Goal: Transaction & Acquisition: Book appointment/travel/reservation

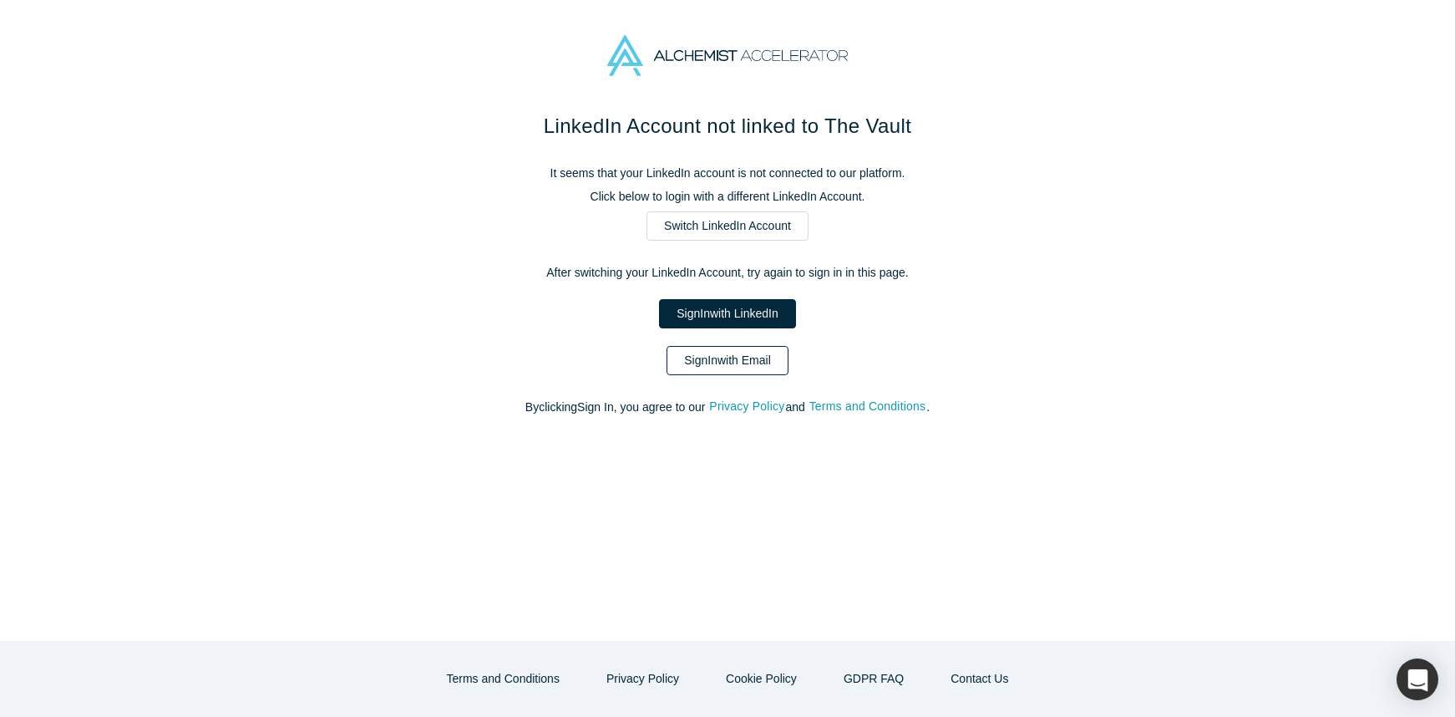
click at [747, 353] on link "Sign In with Email" at bounding box center [728, 360] width 122 height 29
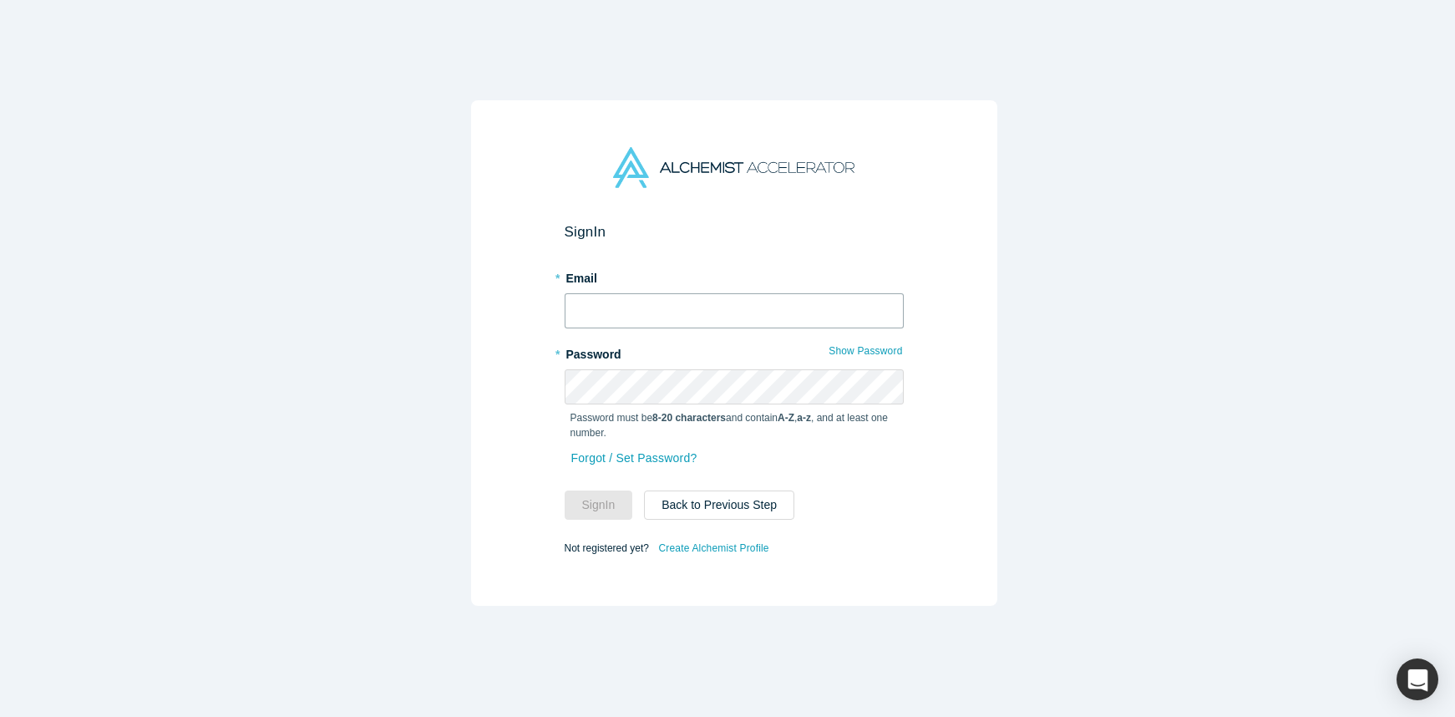
click at [709, 315] on input "text" at bounding box center [734, 310] width 339 height 35
type input "[PERSON_NAME][EMAIL_ADDRESS][PERSON_NAME][DOMAIN_NAME]"
click at [565, 490] on button "Sign In" at bounding box center [599, 504] width 69 height 29
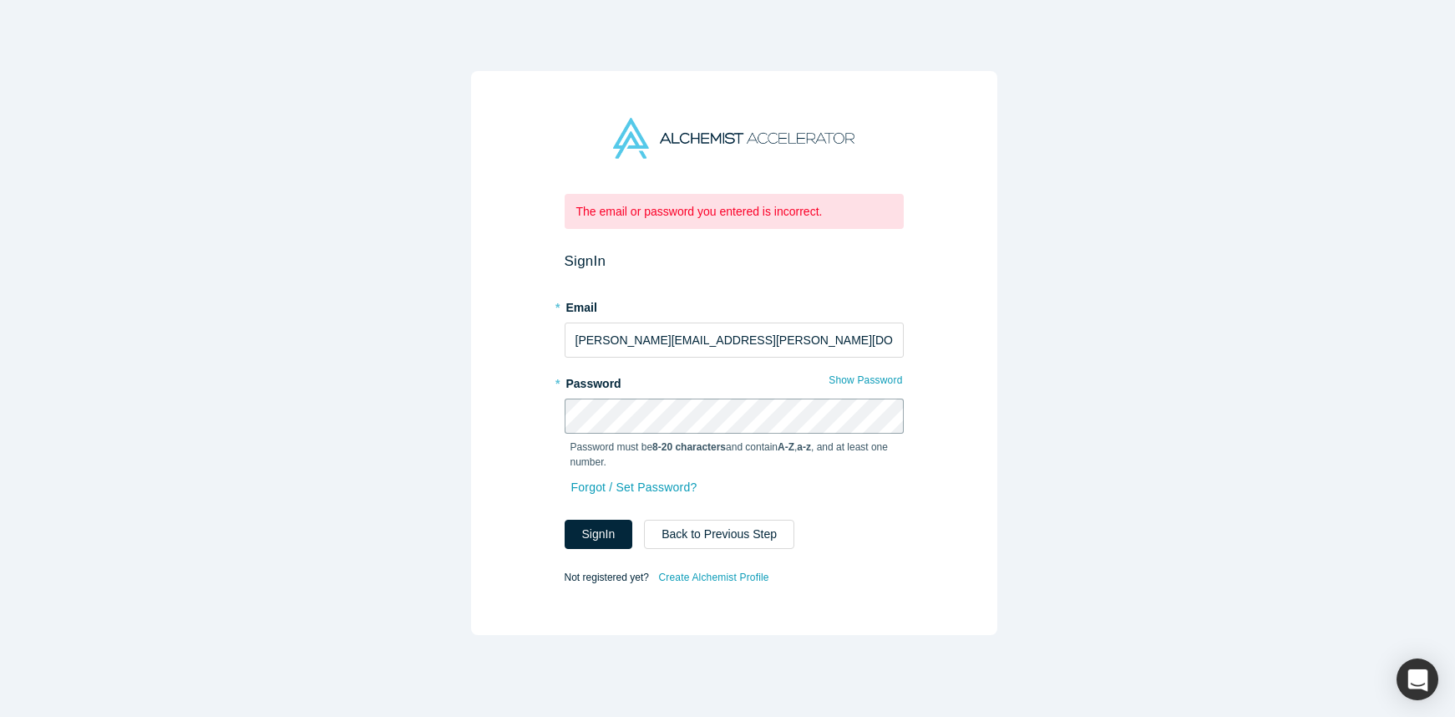
click at [527, 408] on div "The email or password you entered is incorrect. Sign In * Email [PERSON_NAME][E…" at bounding box center [734, 353] width 526 height 564
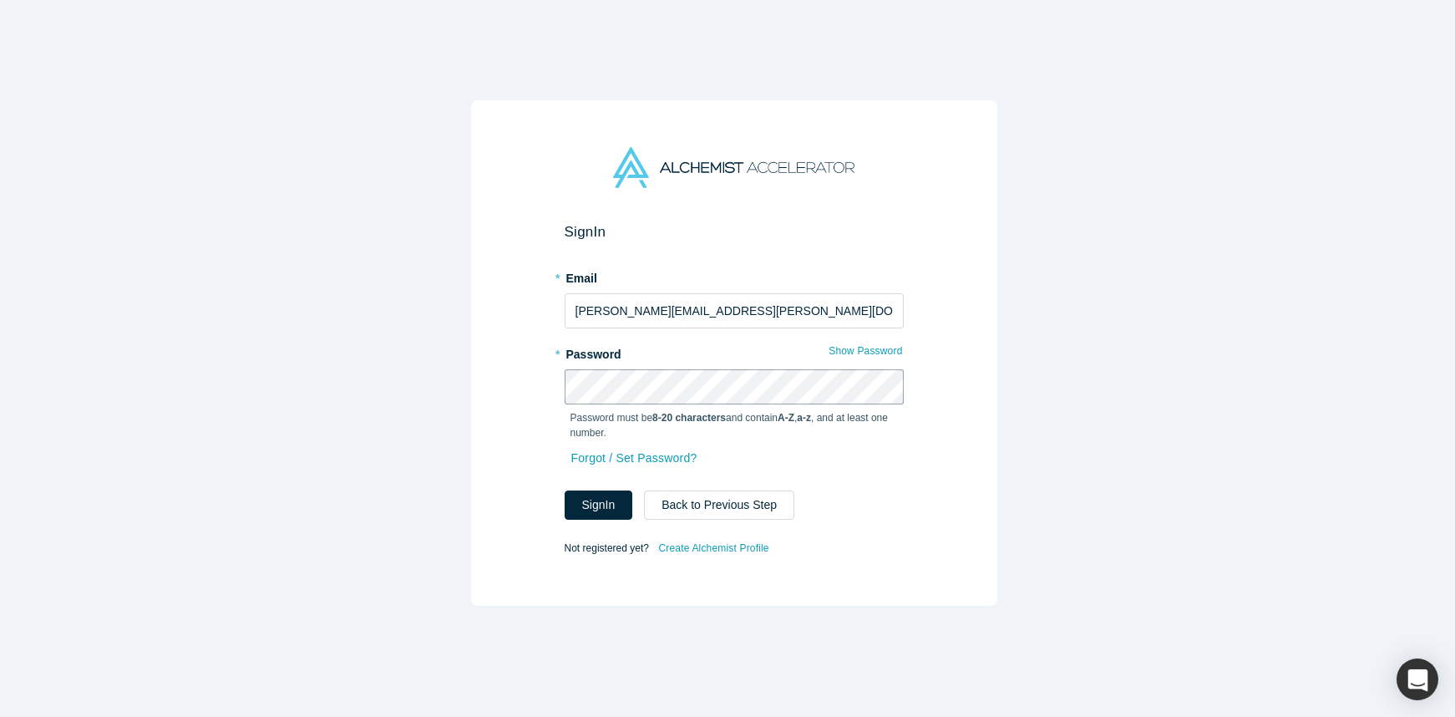
click at [565, 490] on button "Sign In" at bounding box center [599, 504] width 69 height 29
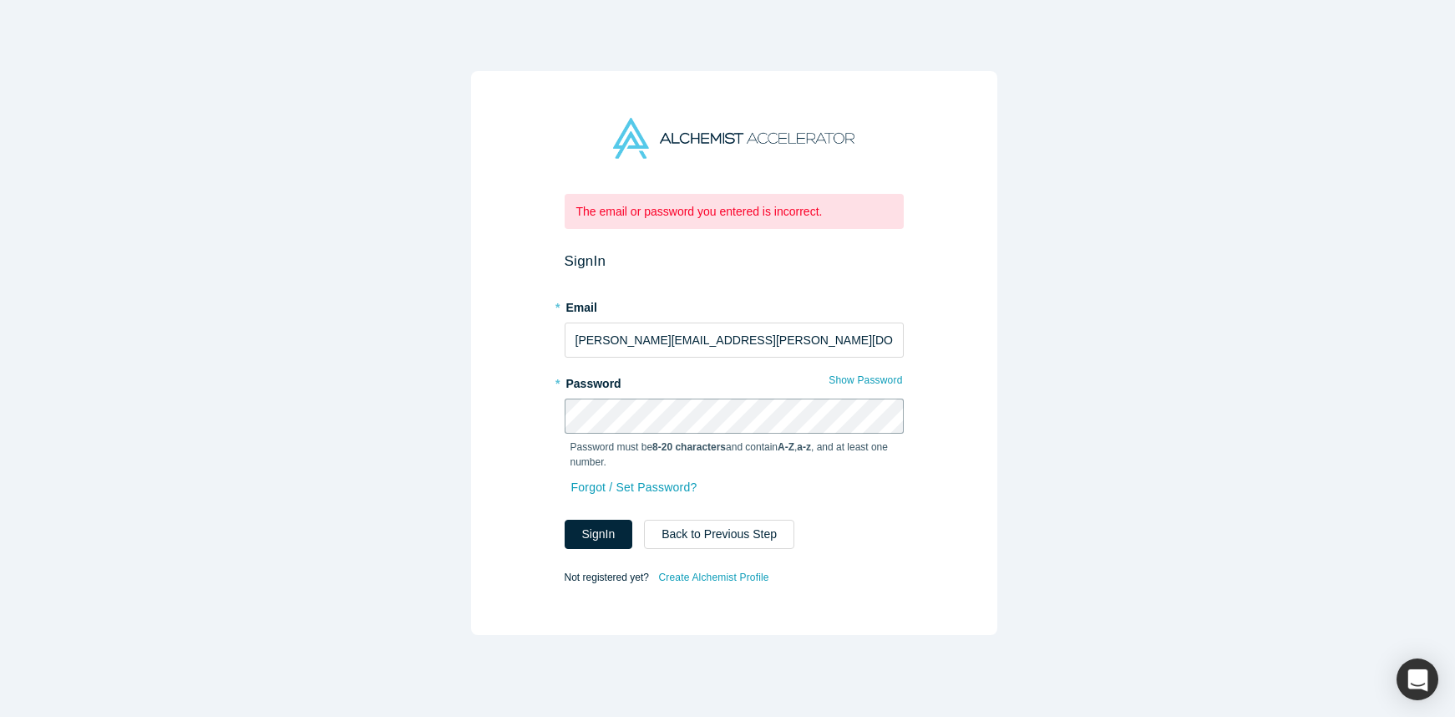
click at [517, 412] on div "The email or password you entered is incorrect. Sign In * Email [PERSON_NAME][E…" at bounding box center [734, 353] width 526 height 564
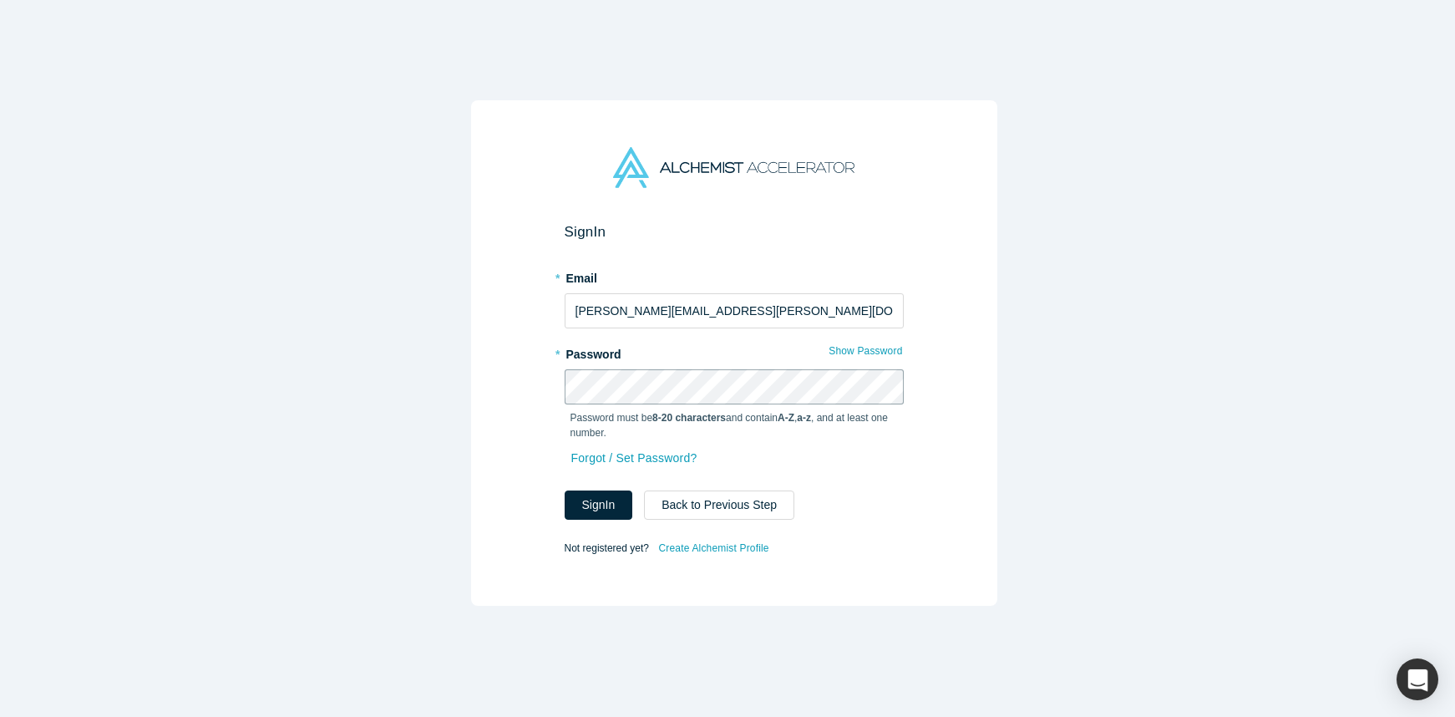
click at [565, 490] on button "Sign In" at bounding box center [599, 504] width 69 height 29
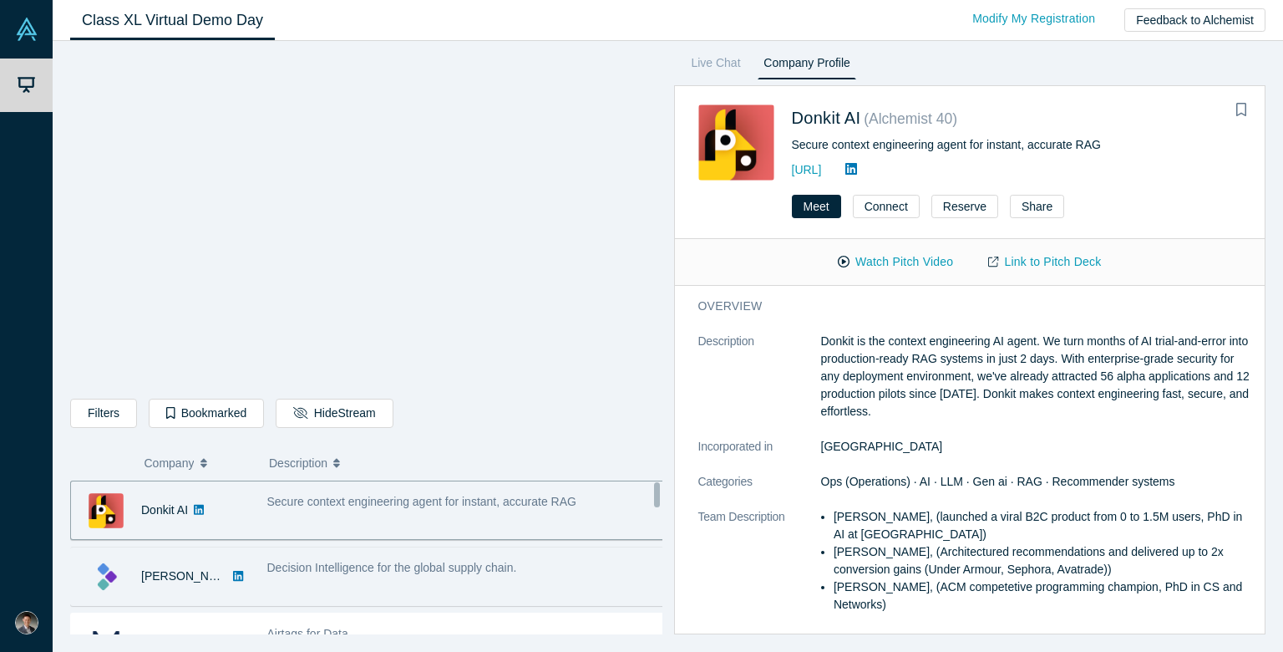
click at [460, 562] on span "Decision Intelligence for the global supply chain." at bounding box center [392, 567] width 250 height 13
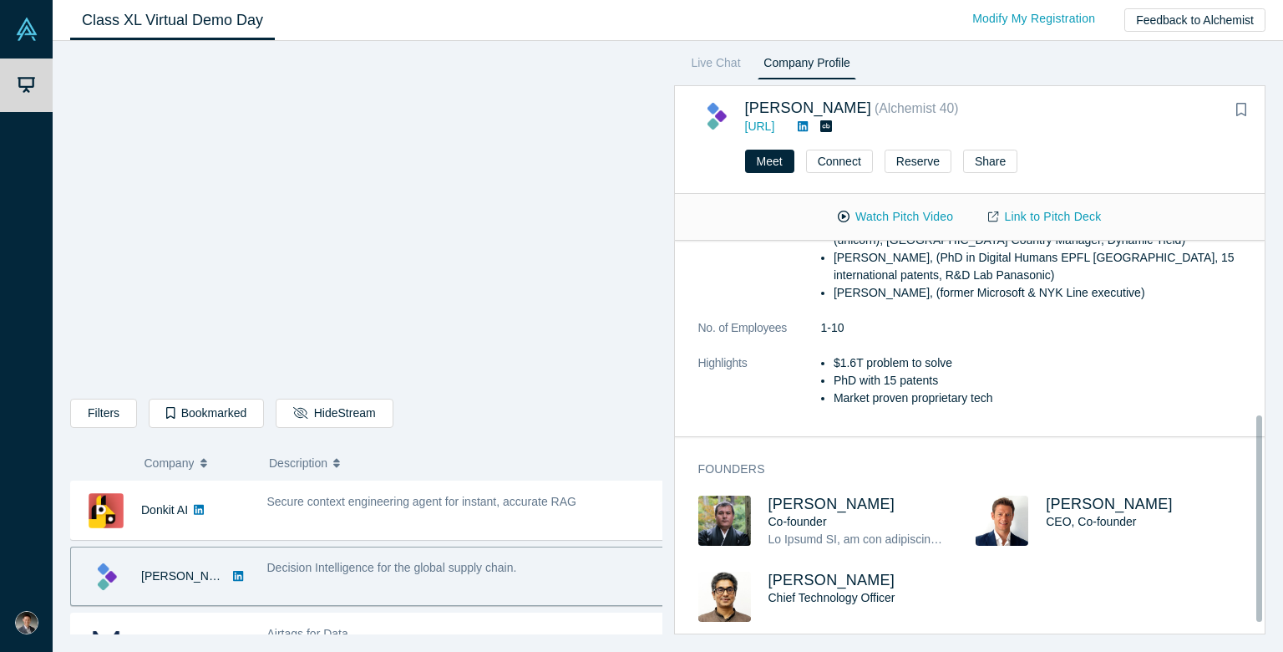
scroll to position [349, 0]
click at [781, 163] on button "Meet" at bounding box center [769, 161] width 49 height 23
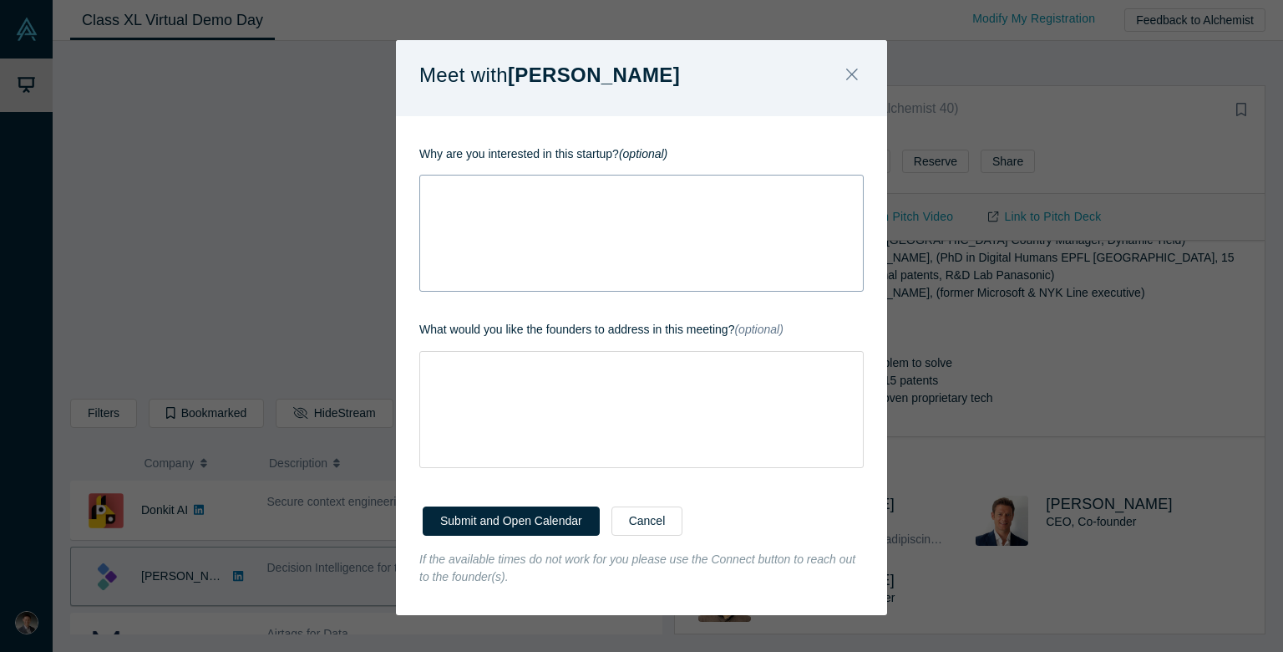
click at [624, 235] on div "rdw-wrapper" at bounding box center [641, 233] width 444 height 117
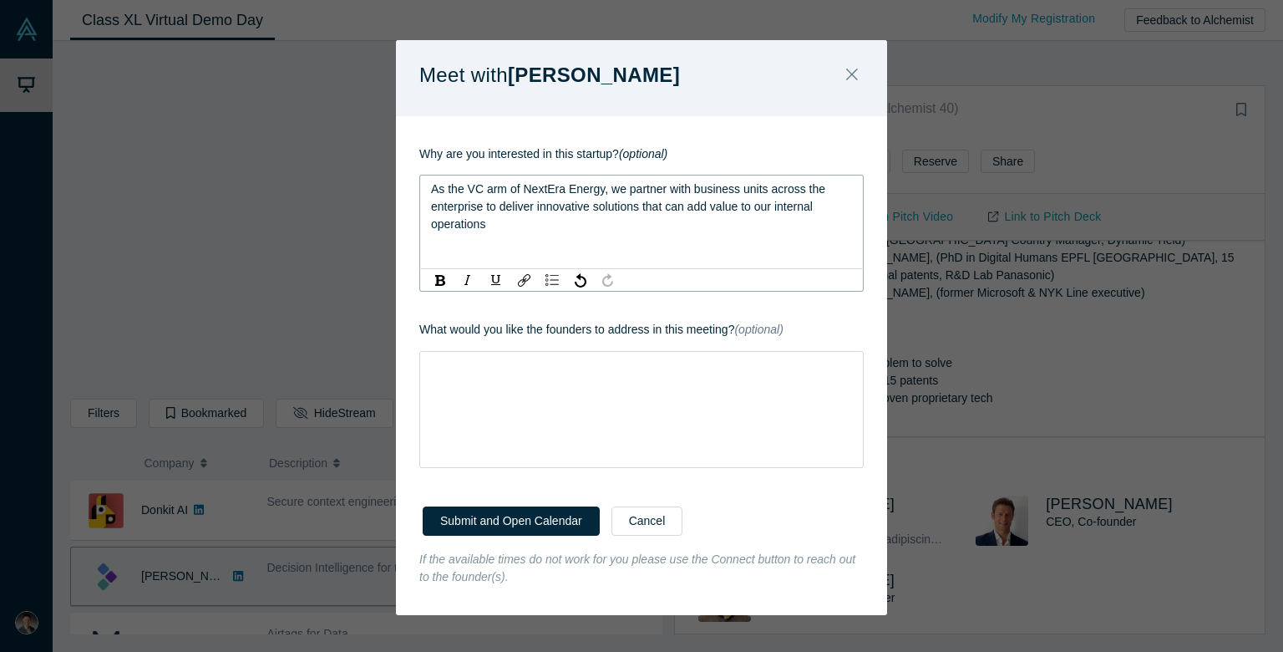
click at [587, 206] on span "As the VC arm of NextEra Energy, we partner with business units across the ente…" at bounding box center [630, 206] width 398 height 48
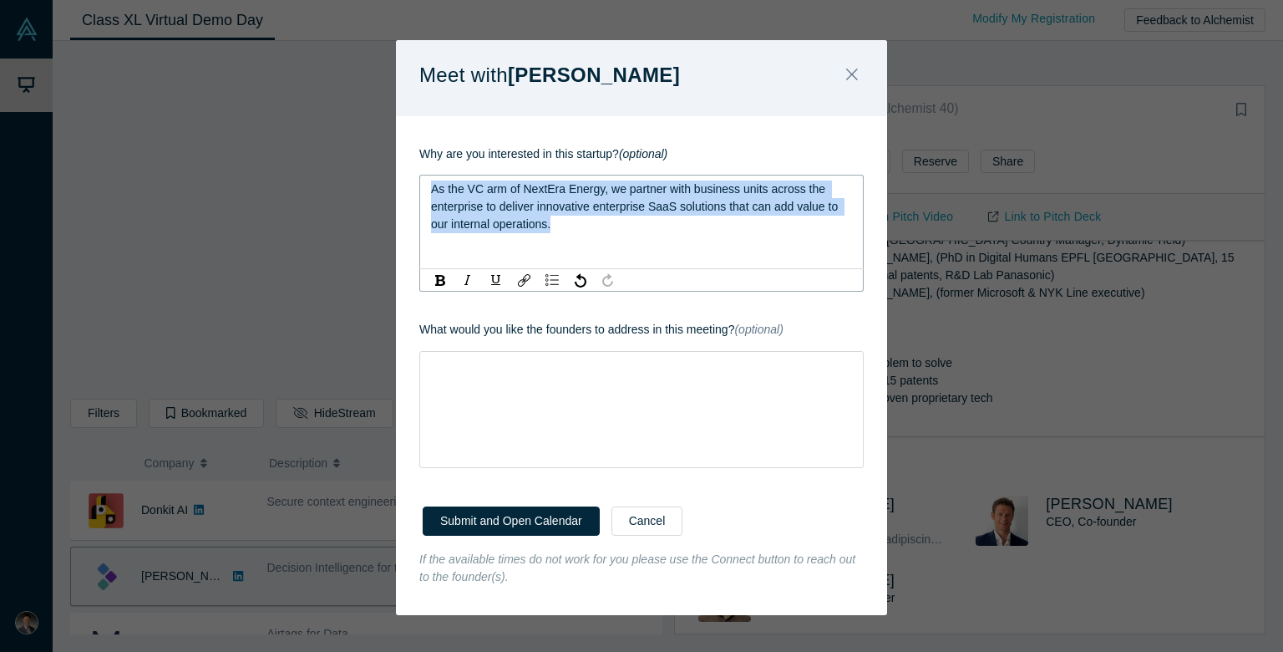
drag, startPoint x: 653, startPoint y: 234, endPoint x: 246, endPoint y: 135, distance: 418.1
click at [246, 135] on div "Meet with [PERSON_NAME] Why are you interested in this startup? (optional) As t…" at bounding box center [641, 326] width 1283 height 652
copy span "As the VC arm of NextEra Energy, we partner with business units across the ente…"
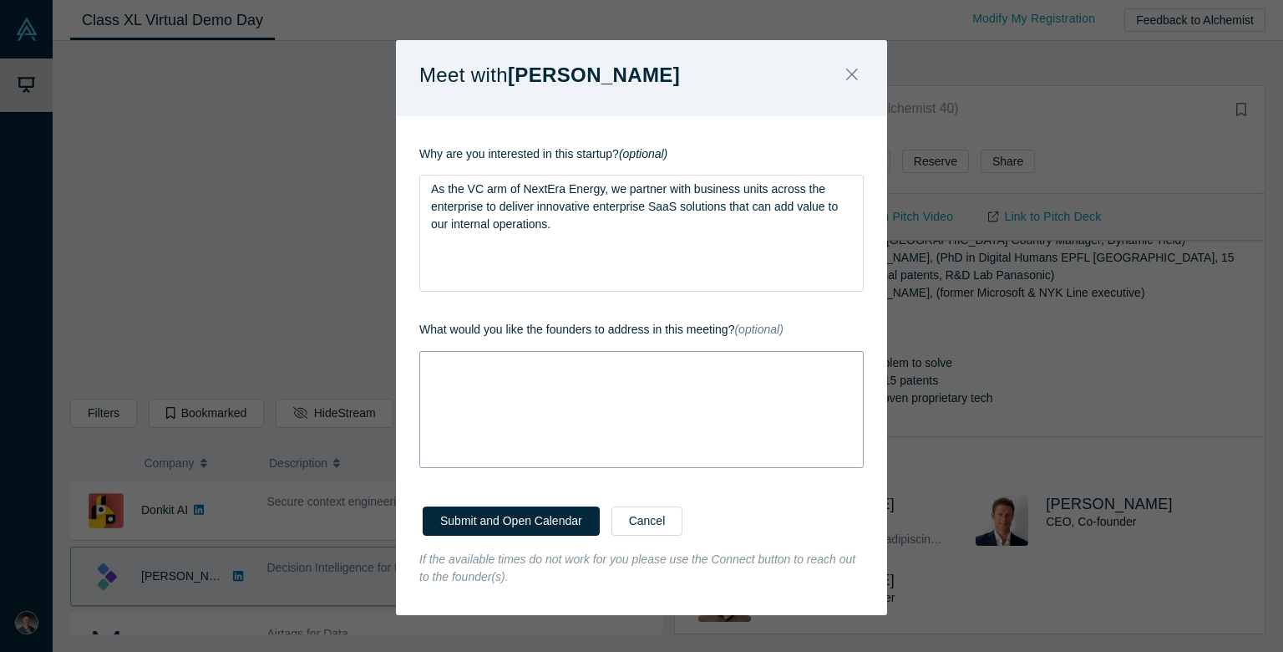
click at [659, 394] on div "rdw-wrapper" at bounding box center [641, 409] width 444 height 117
click at [554, 520] on button "Submit and Open Calendar" at bounding box center [511, 520] width 177 height 29
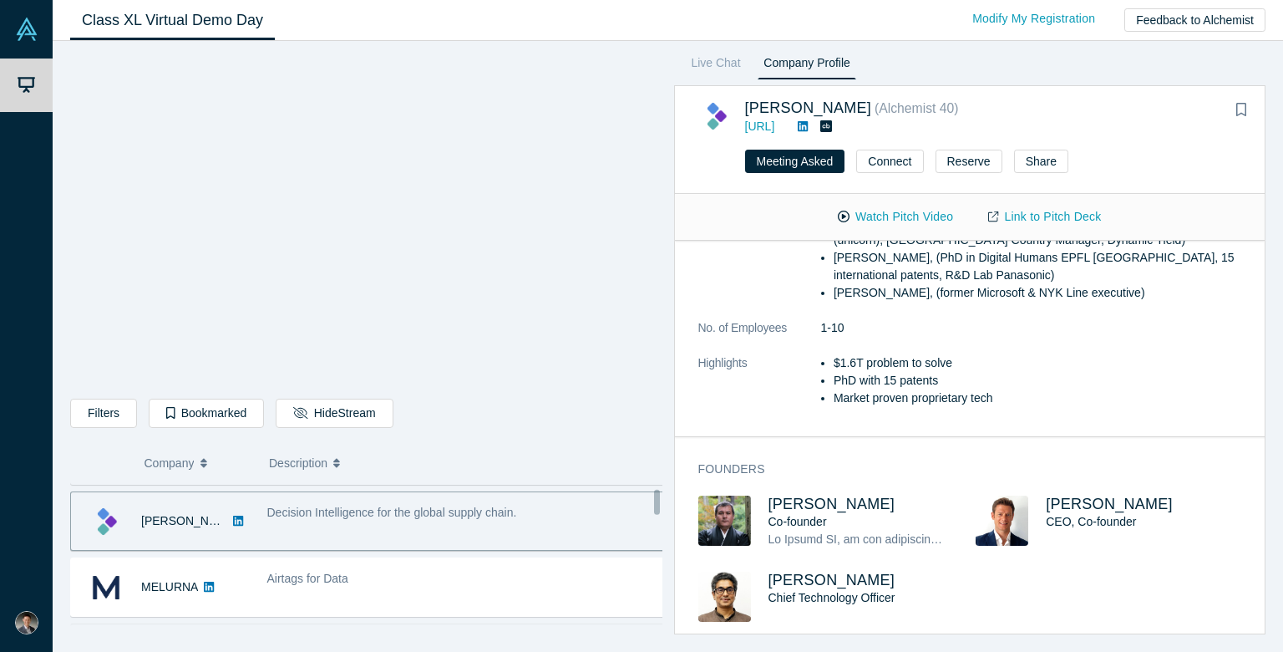
scroll to position [84, 0]
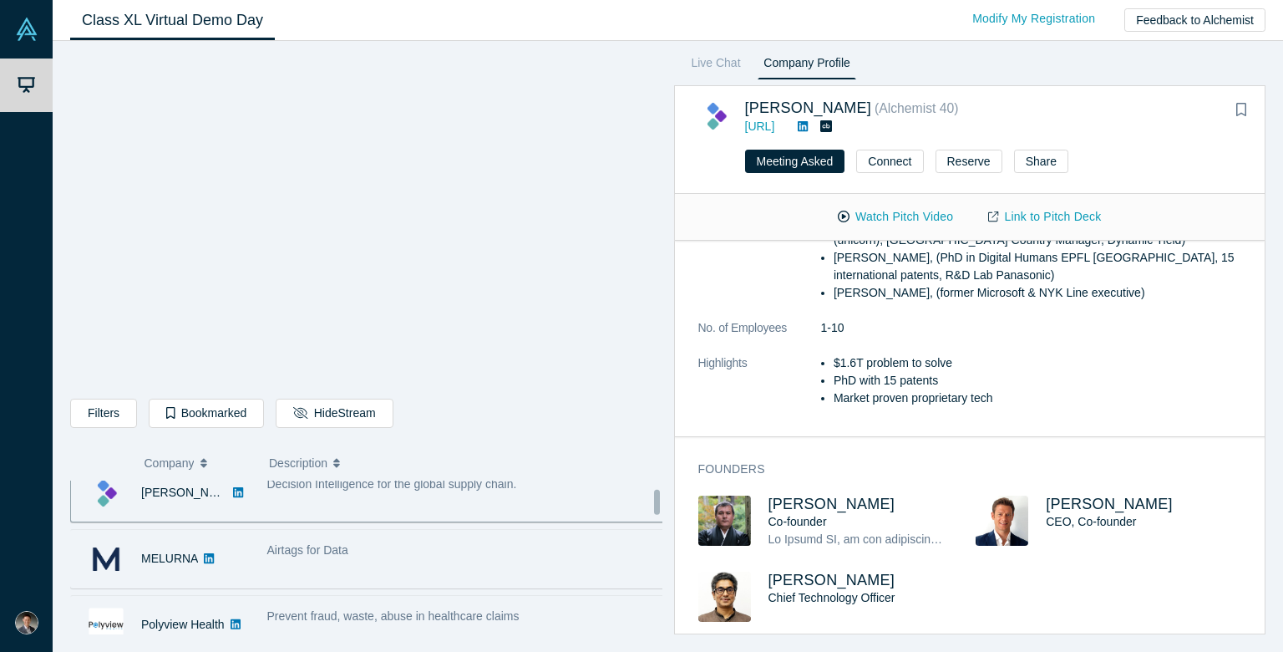
click at [467, 566] on div "Airtags for Data" at bounding box center [466, 558] width 416 height 53
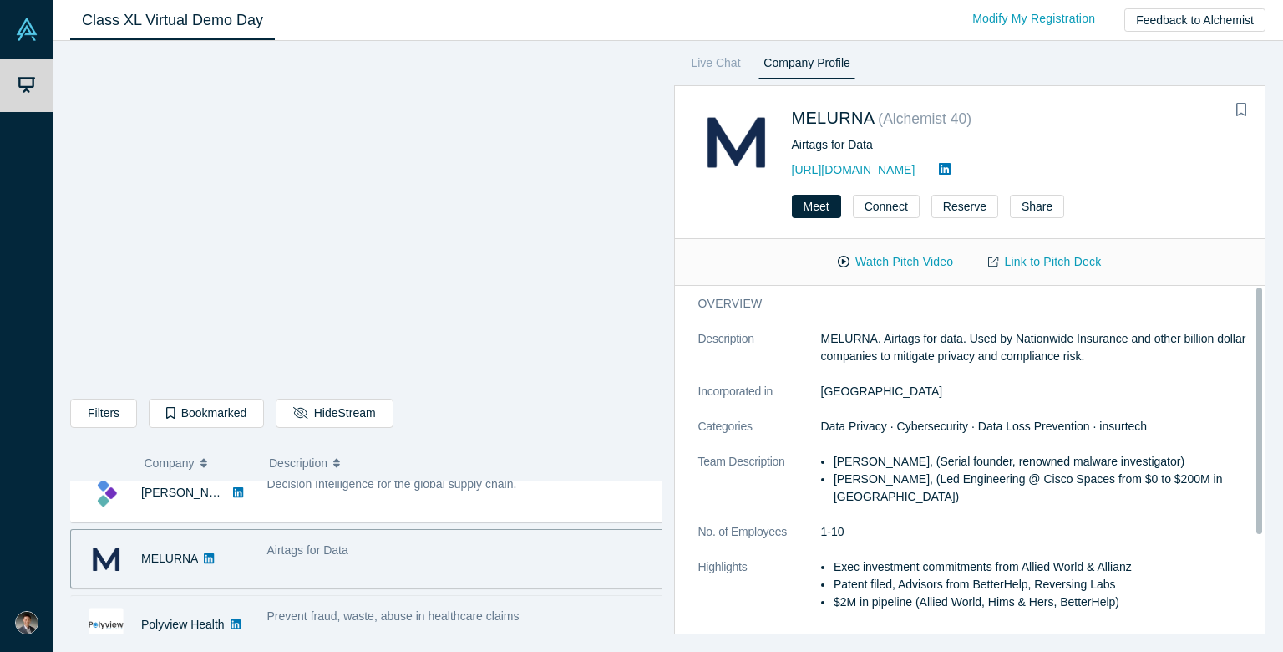
scroll to position [0, 0]
click at [1030, 265] on link "Link to Pitch Deck" at bounding box center [1045, 261] width 148 height 29
click at [845, 167] on link "[URL][DOMAIN_NAME]" at bounding box center [854, 169] width 124 height 13
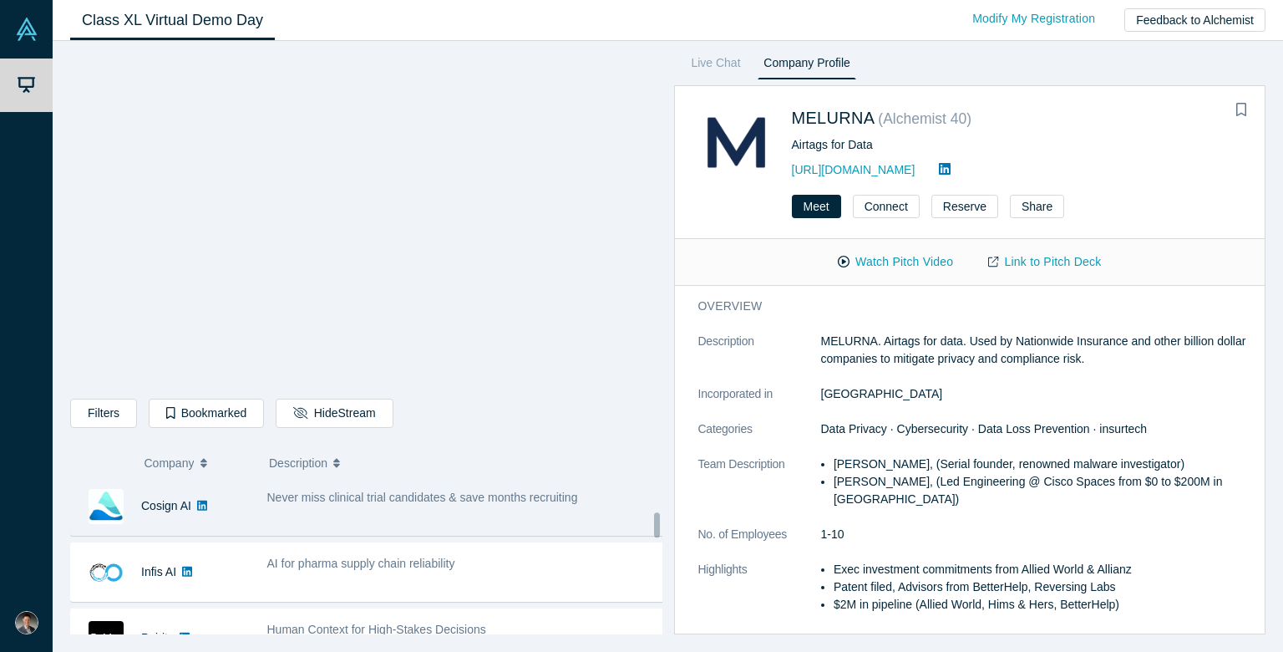
scroll to position [418, 0]
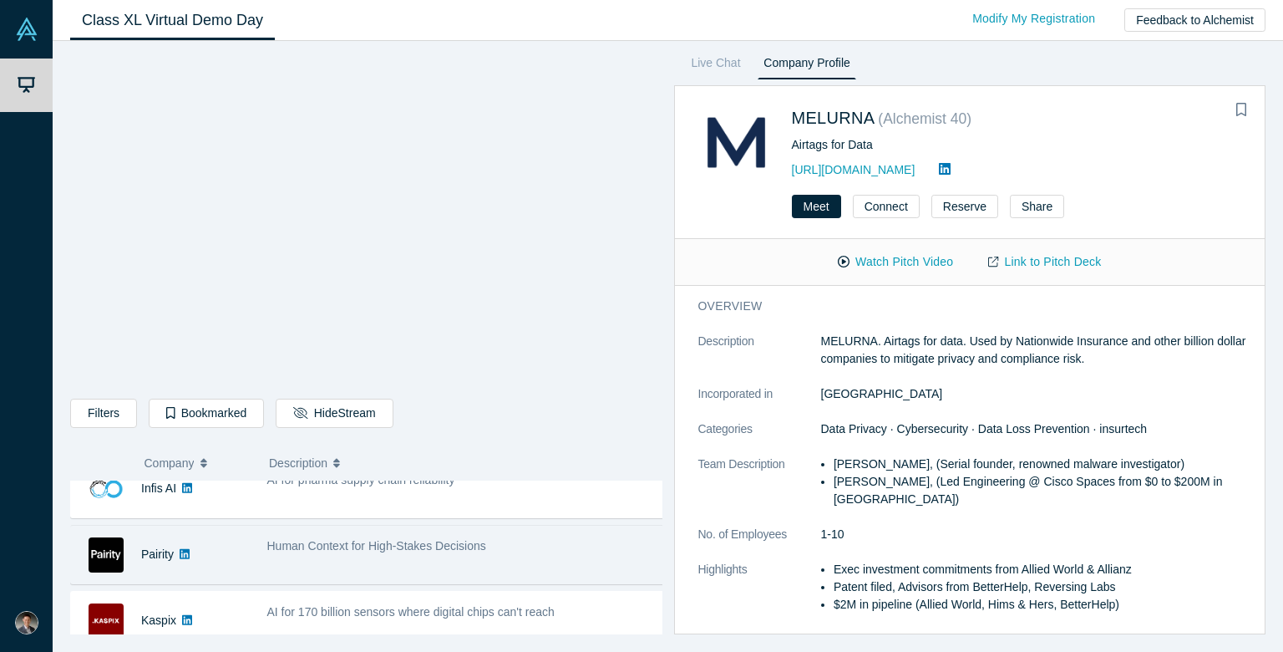
click at [516, 549] on div "Human Context for High-Stakes Decisions" at bounding box center [466, 546] width 399 height 18
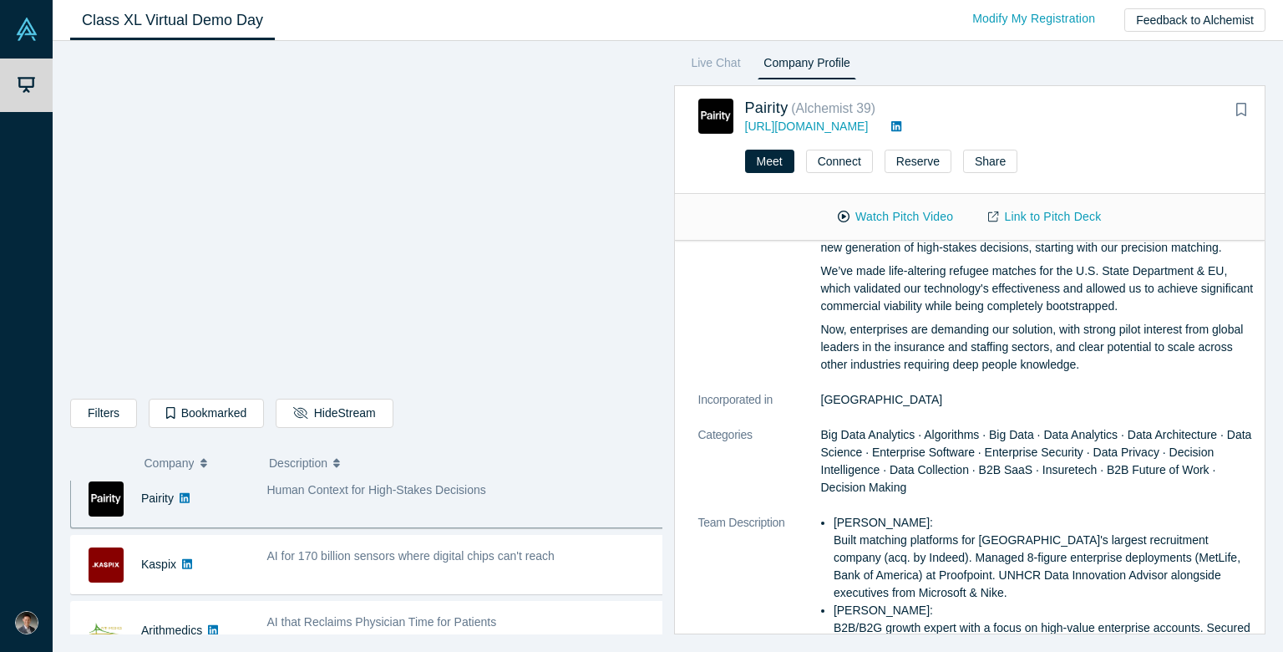
scroll to position [501, 0]
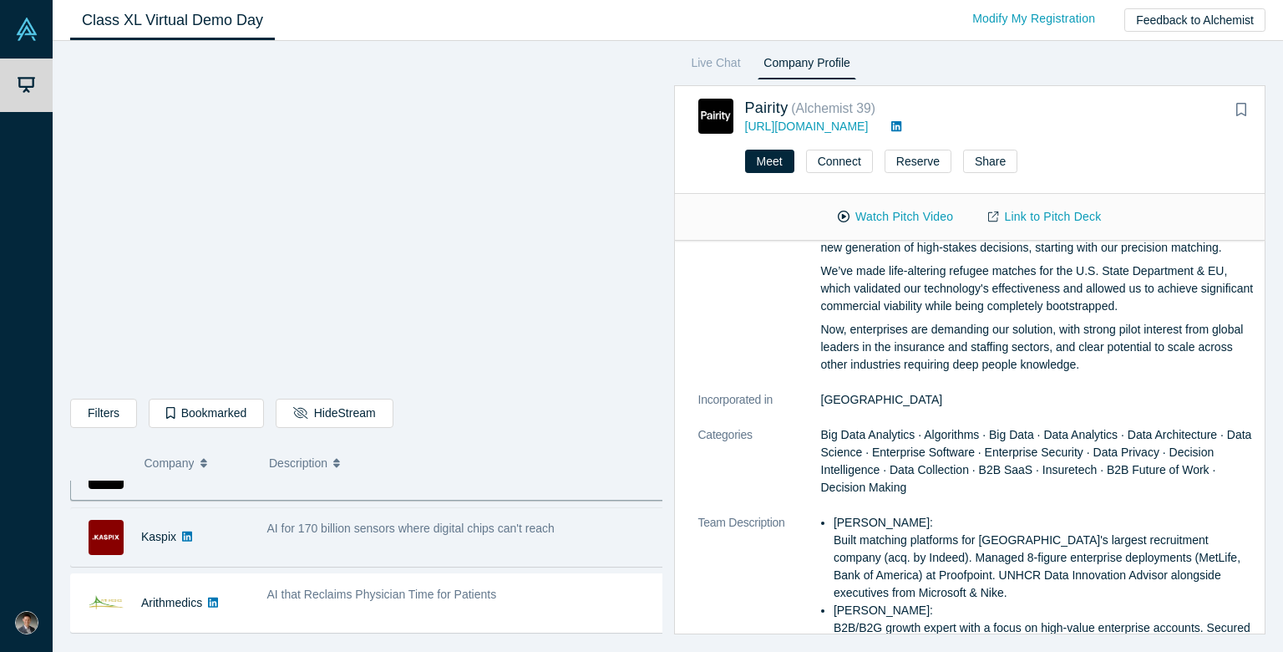
click at [565, 541] on div "AI for 170 billion sensors where digital chips can't reach" at bounding box center [466, 537] width 416 height 53
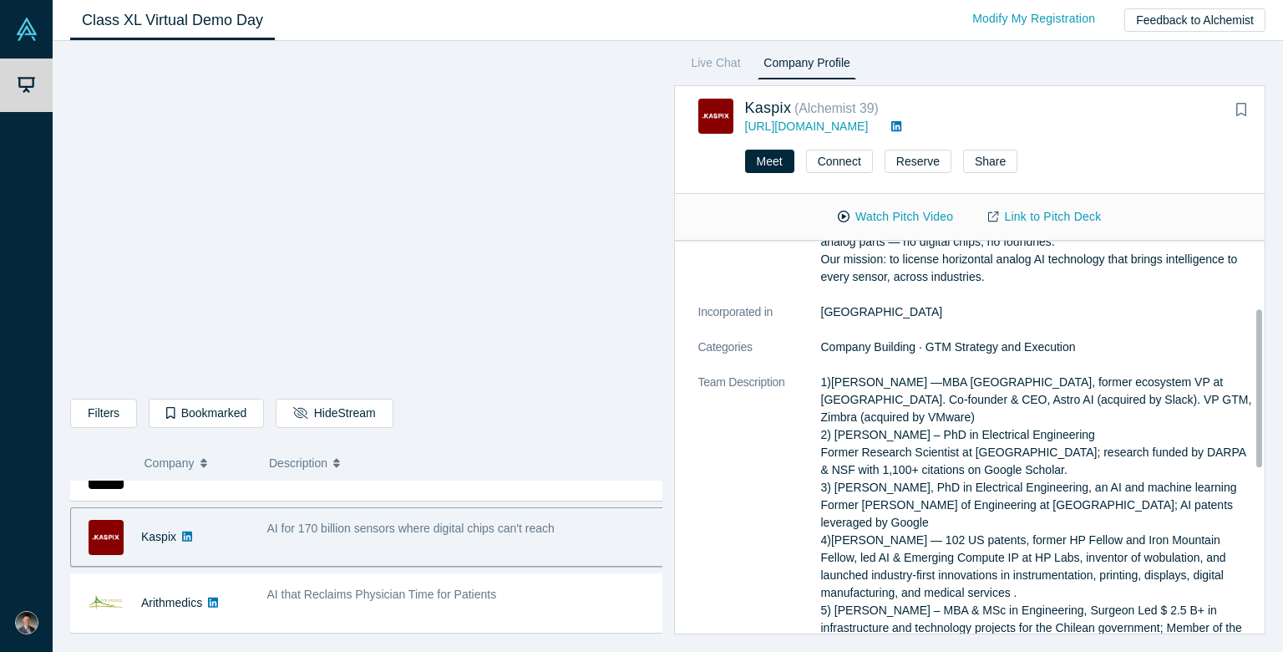
scroll to position [167, 0]
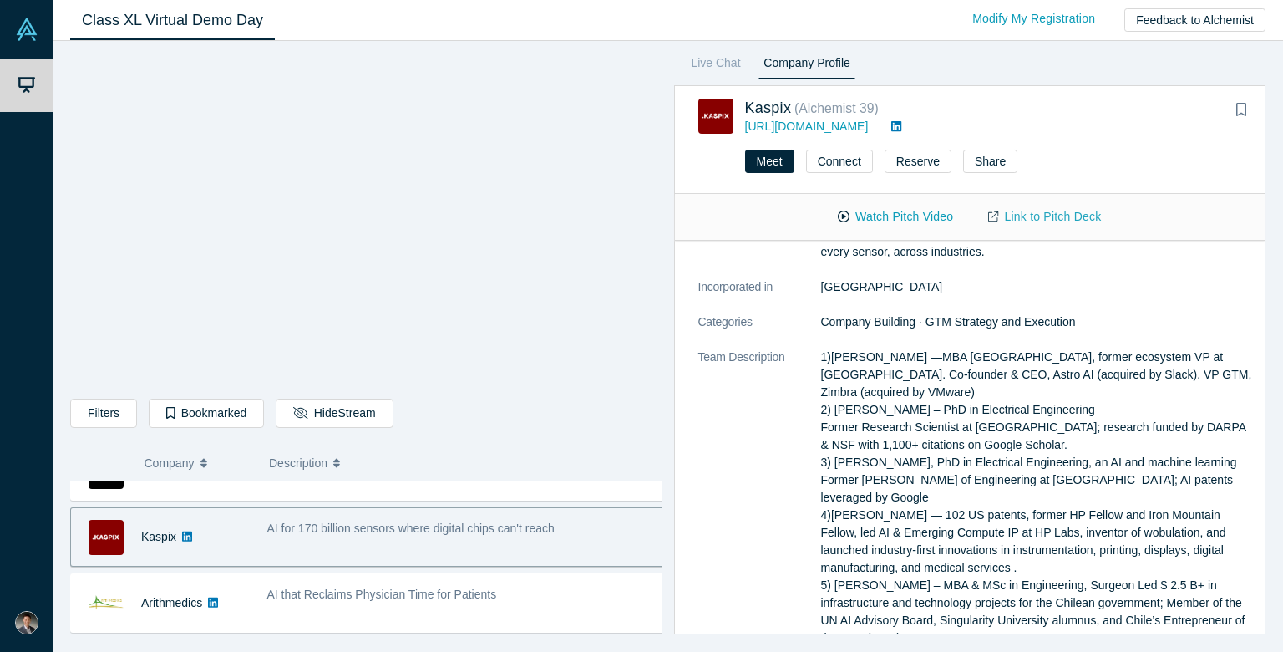
click at [1027, 213] on link "Link to Pitch Deck" at bounding box center [1045, 216] width 148 height 29
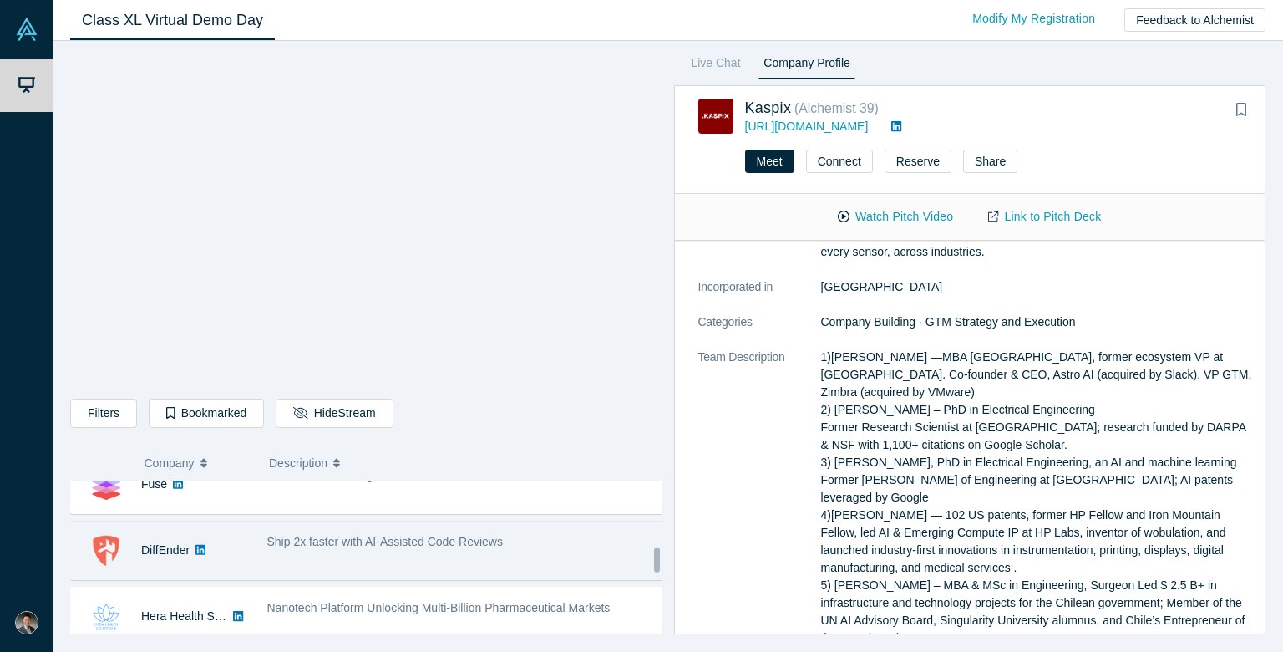
scroll to position [668, 0]
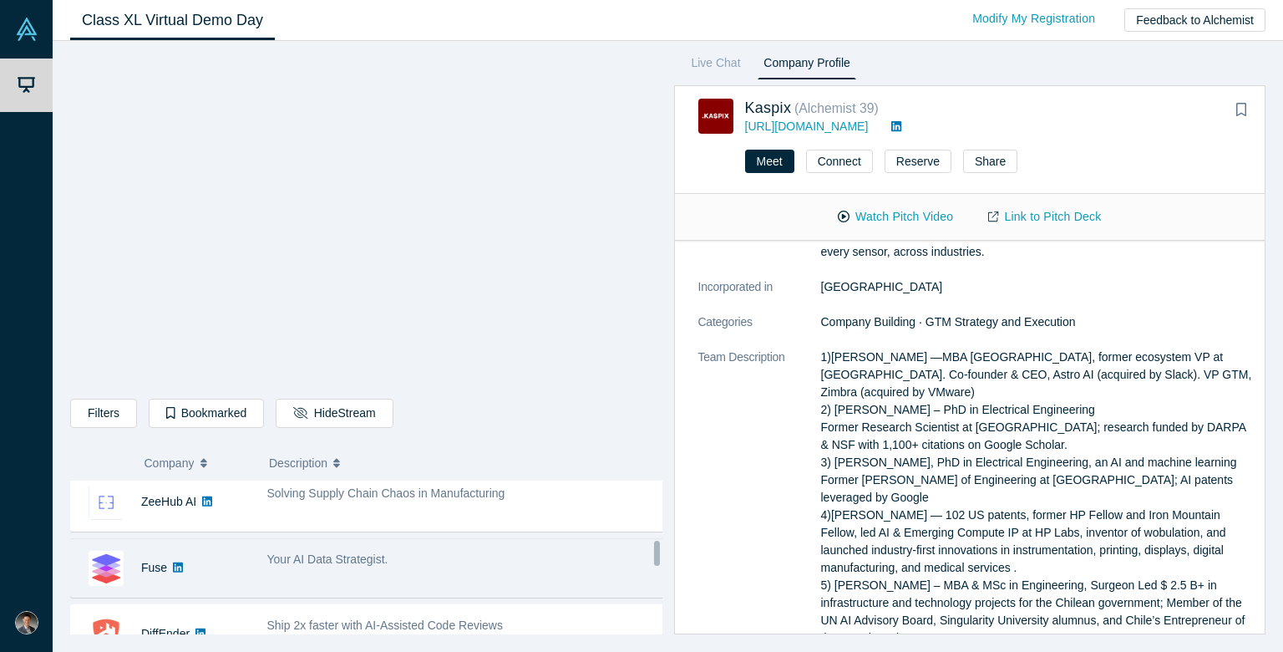
click at [431, 566] on div "Your AI Data Strategist." at bounding box center [466, 560] width 399 height 18
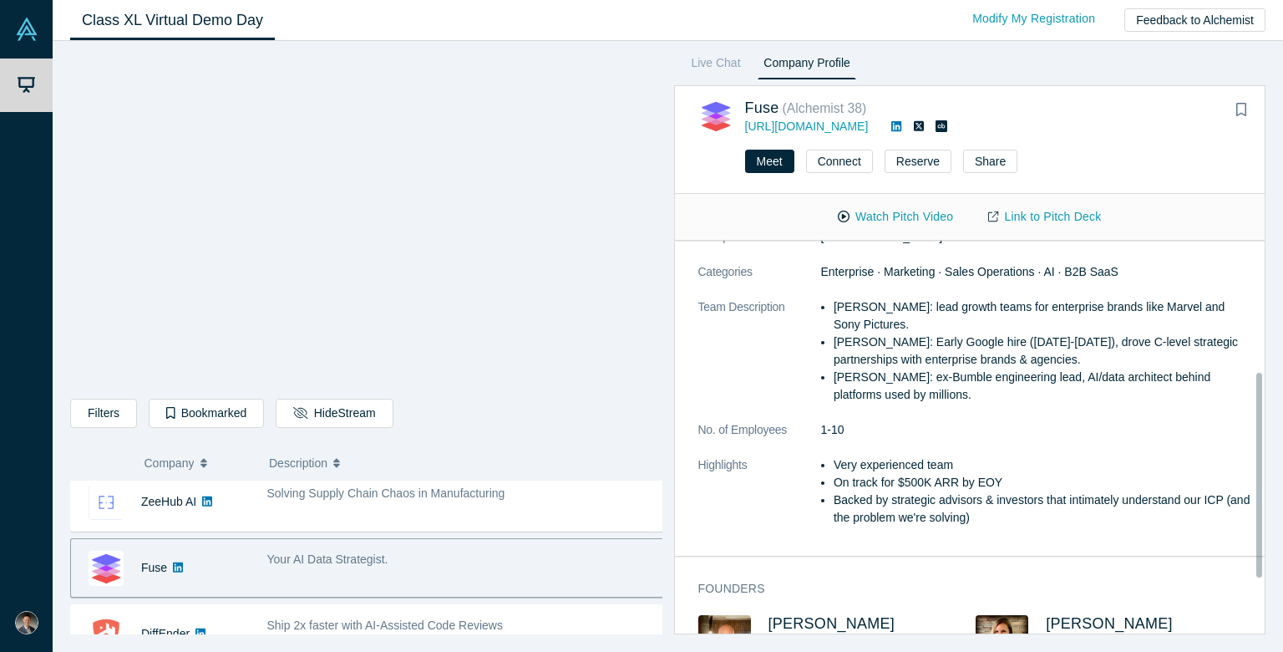
scroll to position [251, 0]
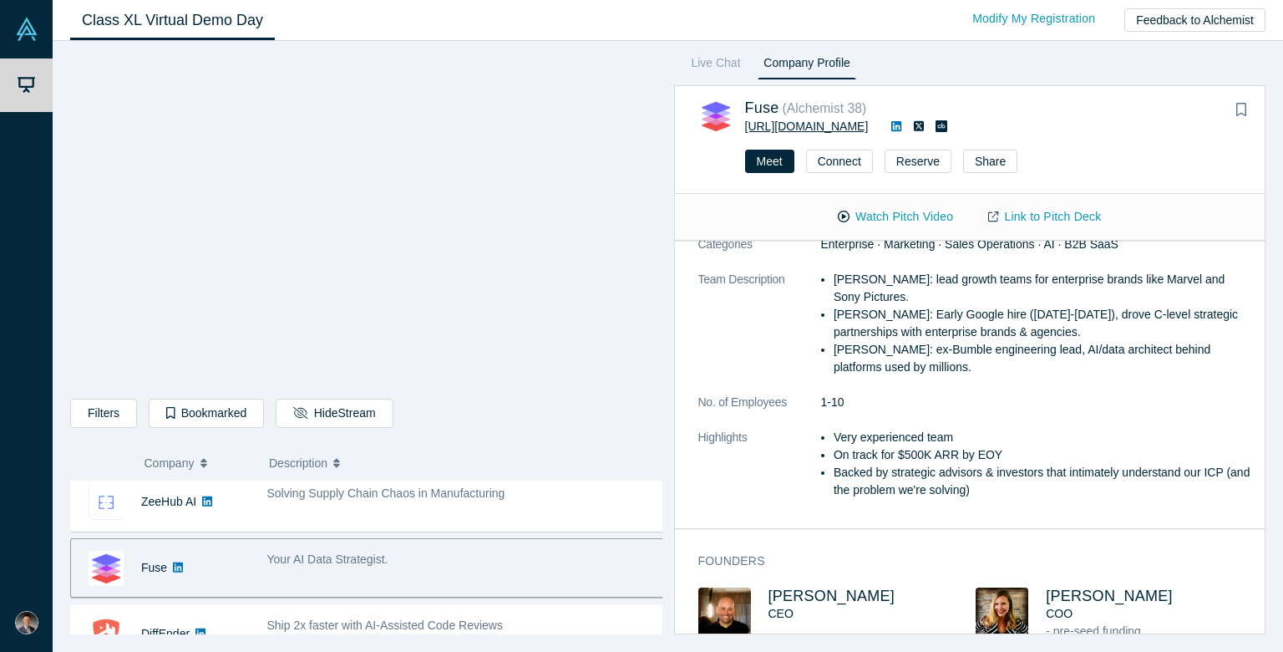
click at [800, 121] on link "[URL][DOMAIN_NAME]" at bounding box center [807, 125] width 124 height 13
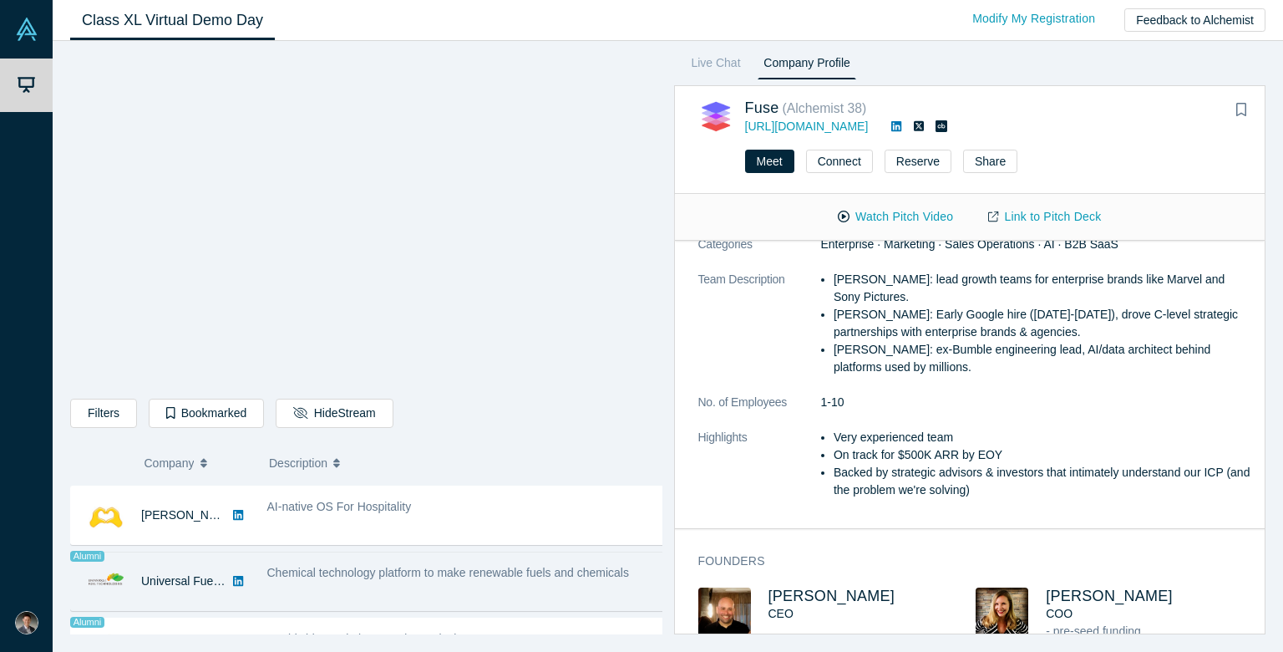
scroll to position [1003, 0]
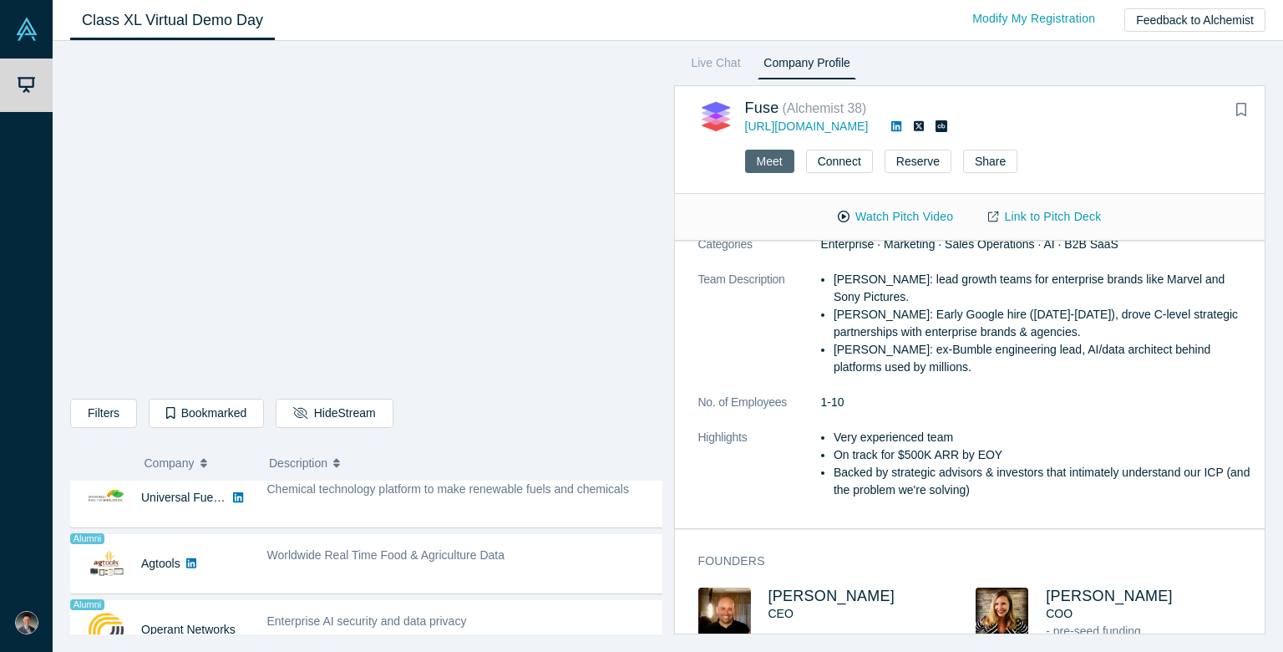
click at [759, 167] on button "Meet" at bounding box center [769, 161] width 49 height 23
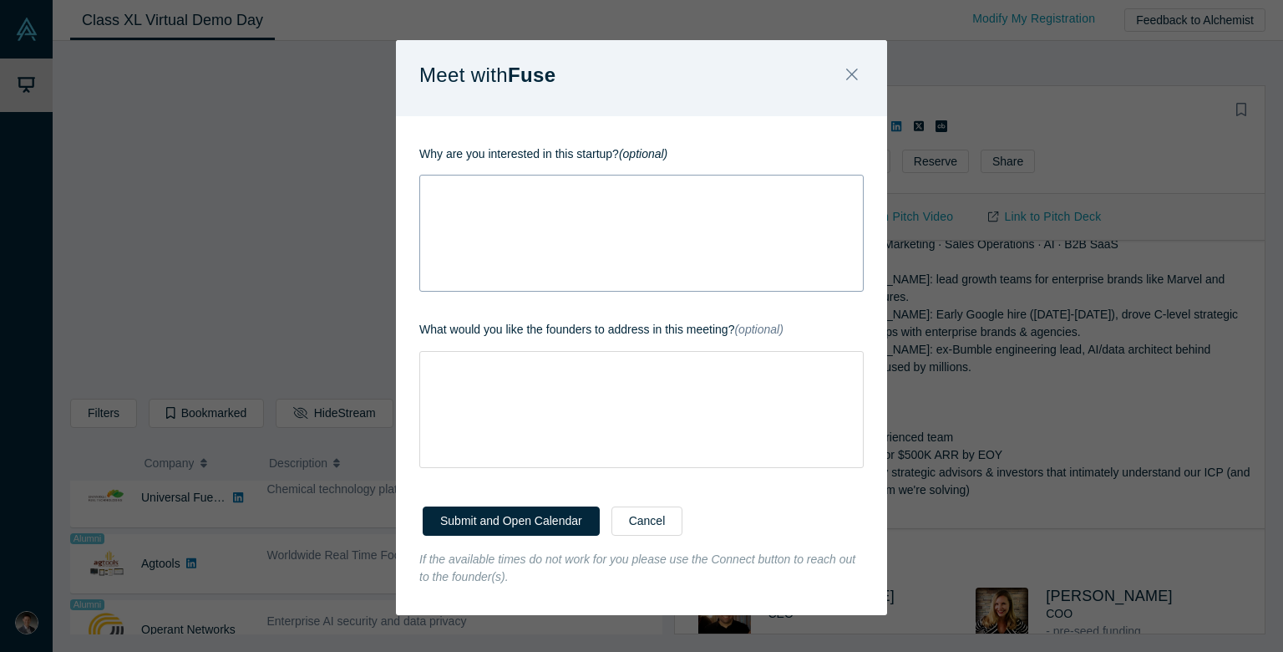
click at [593, 210] on div "rdw-wrapper" at bounding box center [641, 233] width 444 height 117
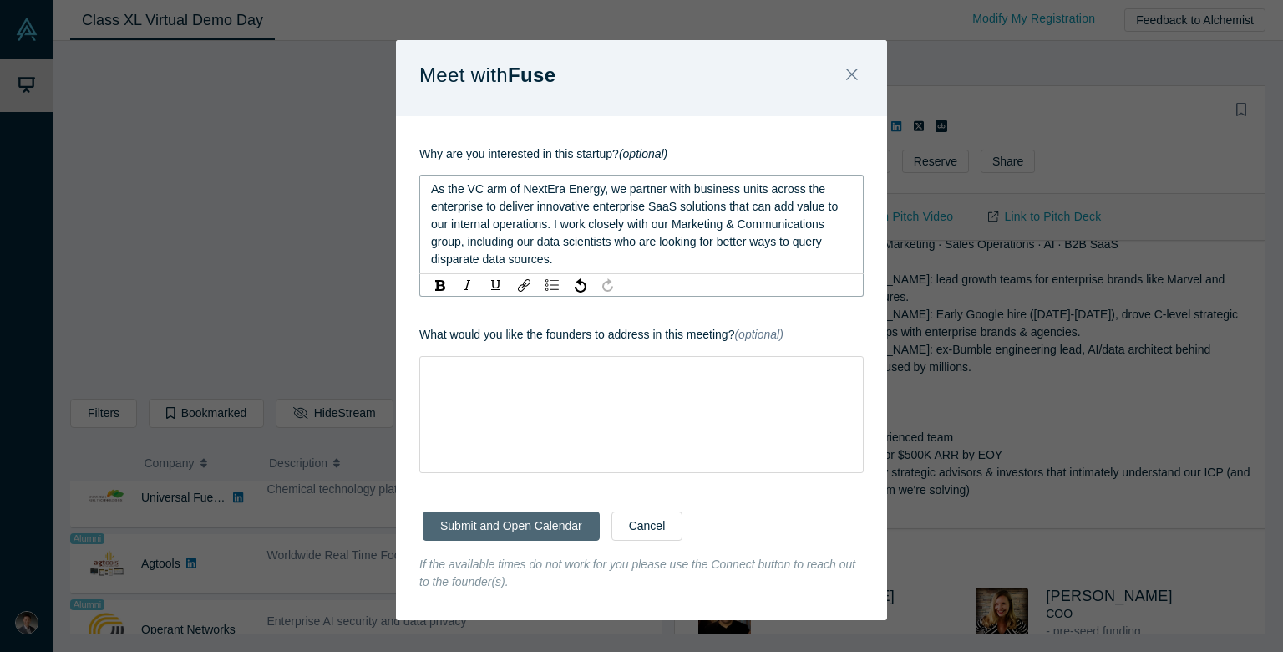
click at [539, 521] on button "Submit and Open Calendar" at bounding box center [511, 525] width 177 height 29
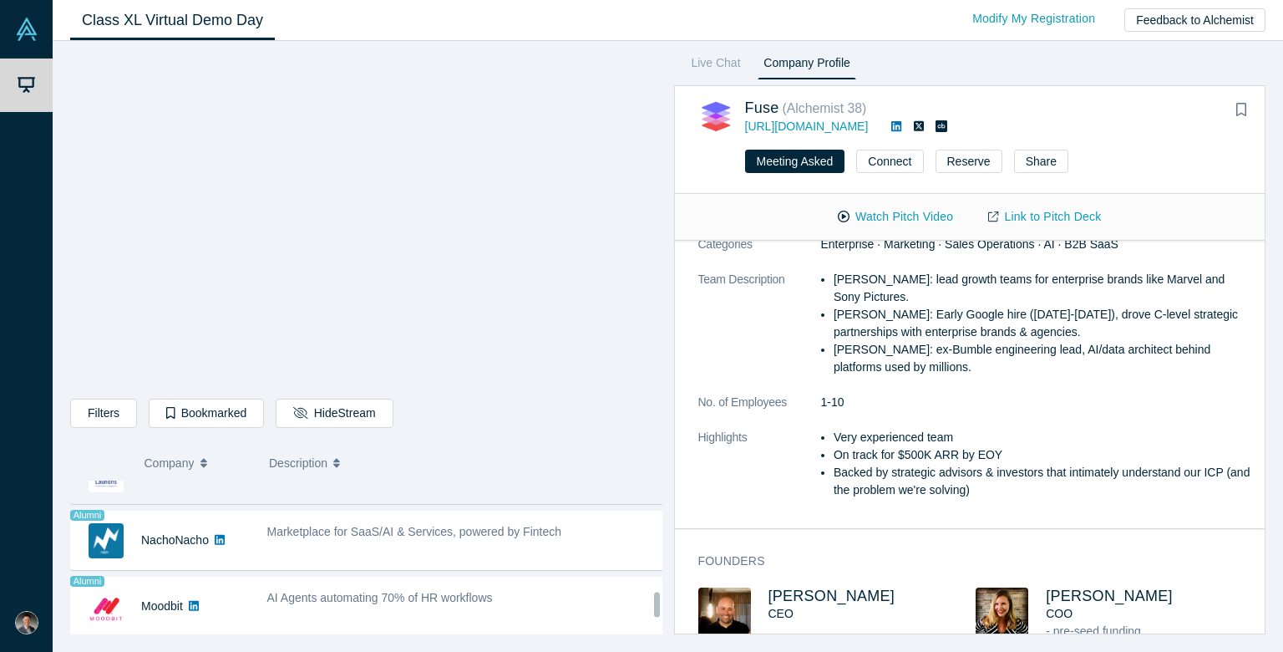
scroll to position [1253, 0]
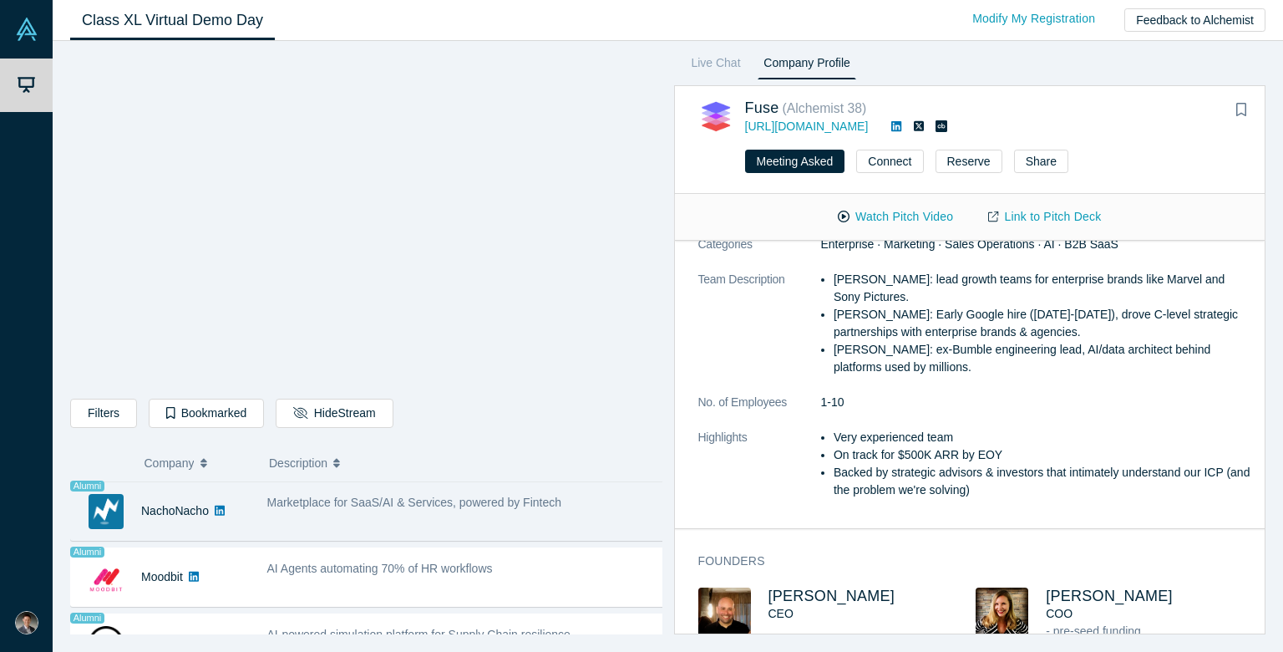
click at [563, 521] on div "Marketplace for SaaS/AI & Services, powered by Fintech" at bounding box center [466, 511] width 416 height 53
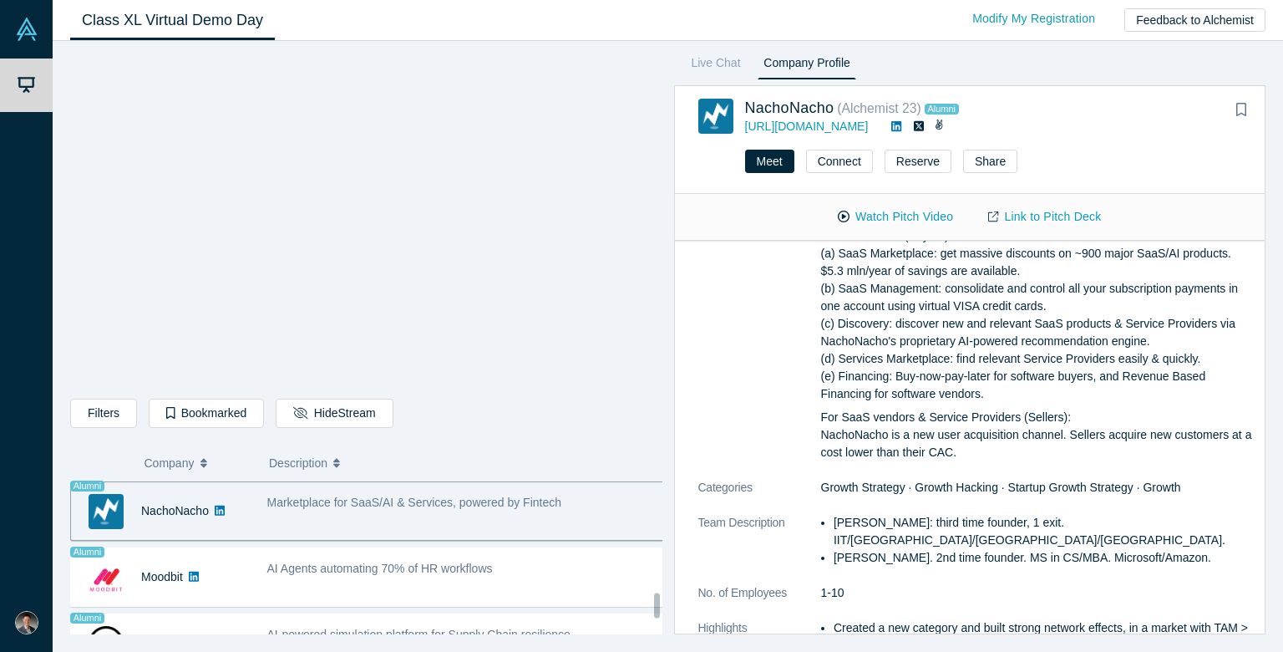
scroll to position [1337, 0]
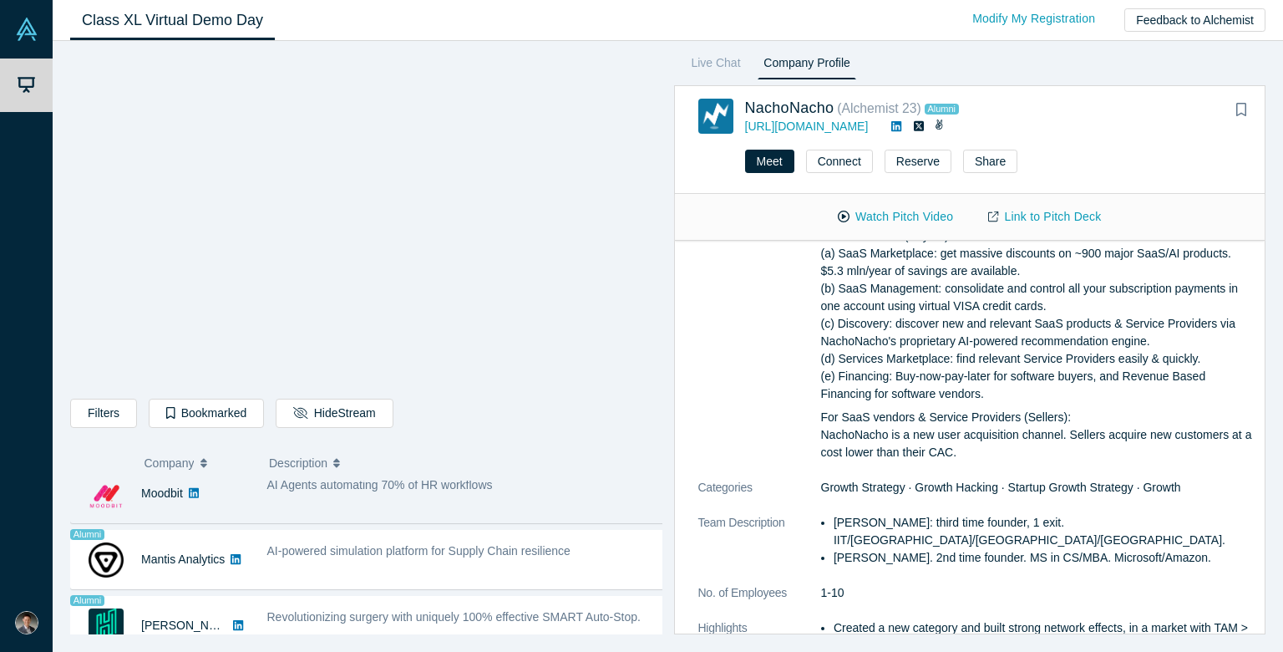
click at [560, 508] on div "AI Agents automating 70% of HR workflows" at bounding box center [466, 493] width 416 height 53
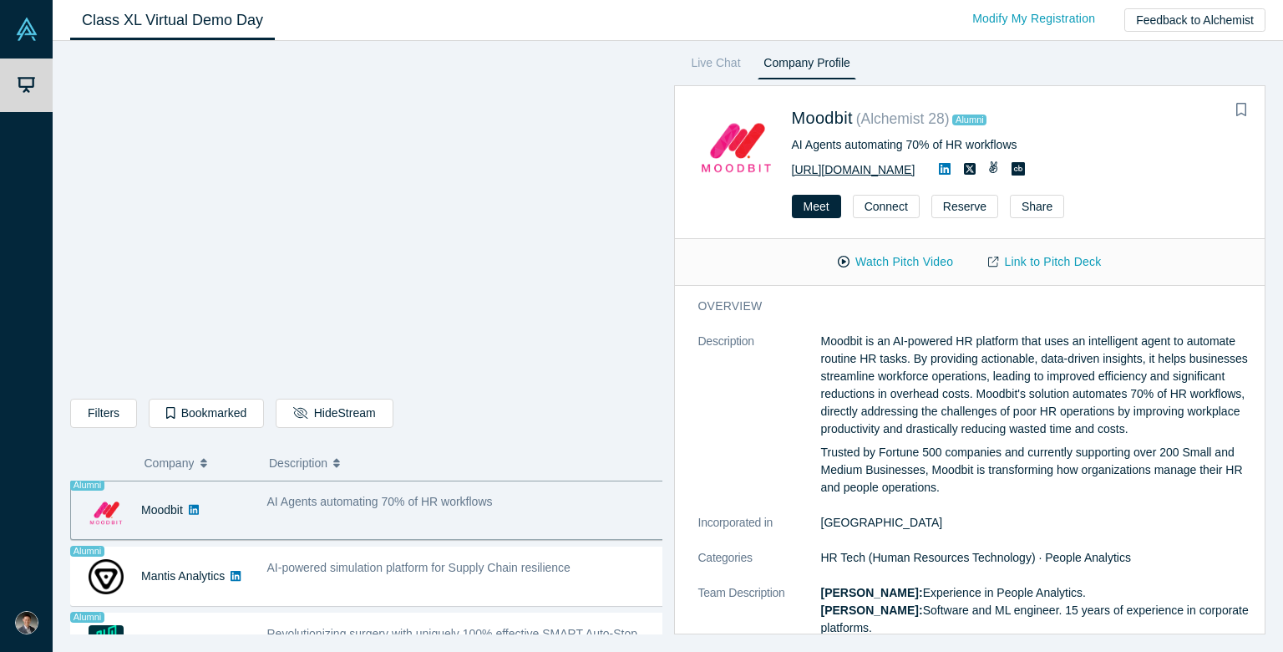
click at [886, 170] on link "[URL][DOMAIN_NAME]" at bounding box center [854, 169] width 124 height 13
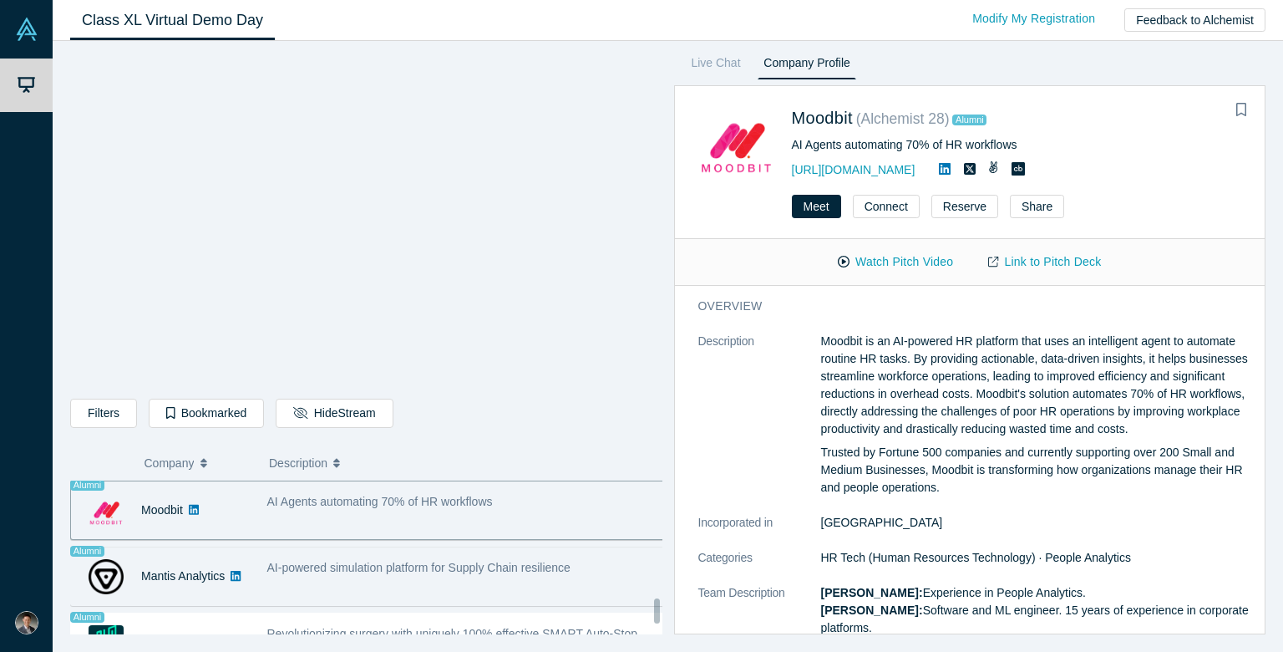
scroll to position [1404, 0]
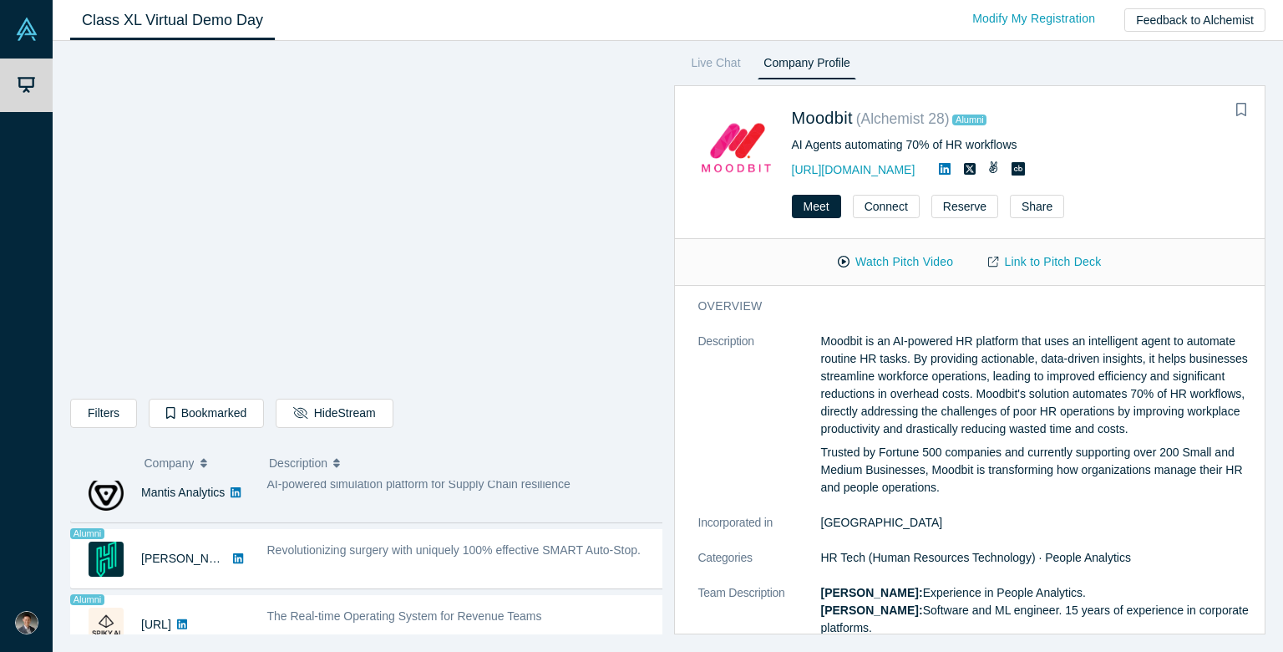
click at [523, 492] on div "AI-powered simulation platform for Supply Chain resilience" at bounding box center [466, 484] width 399 height 18
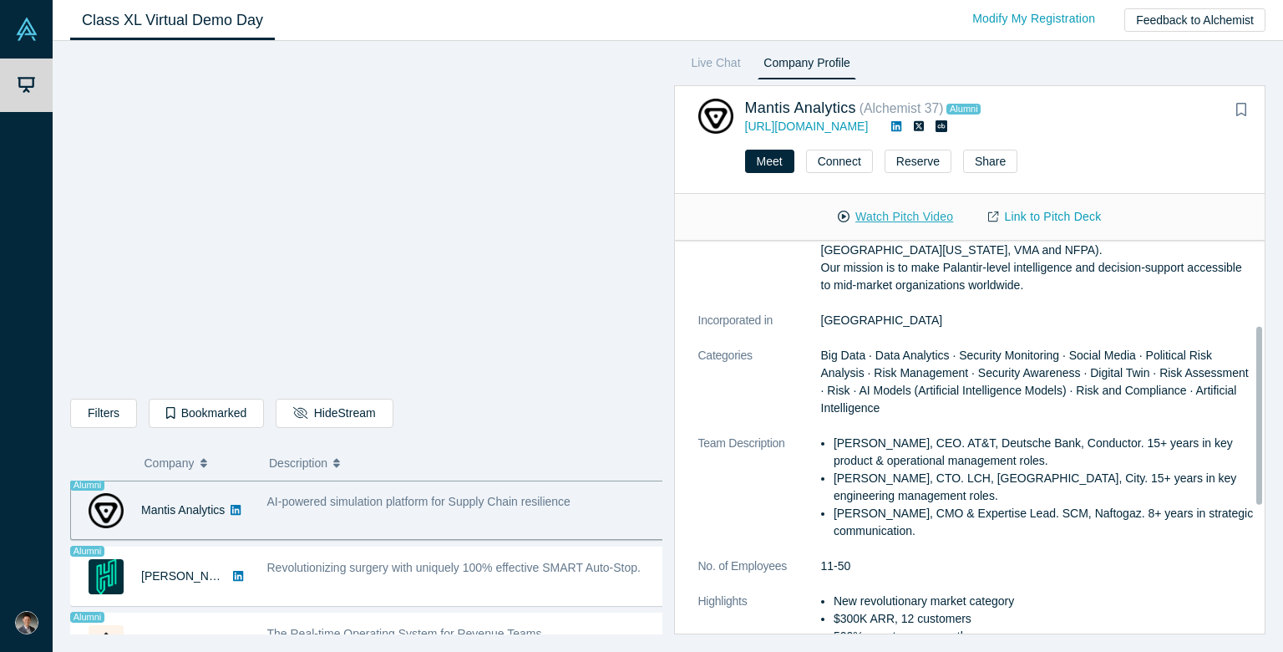
scroll to position [251, 0]
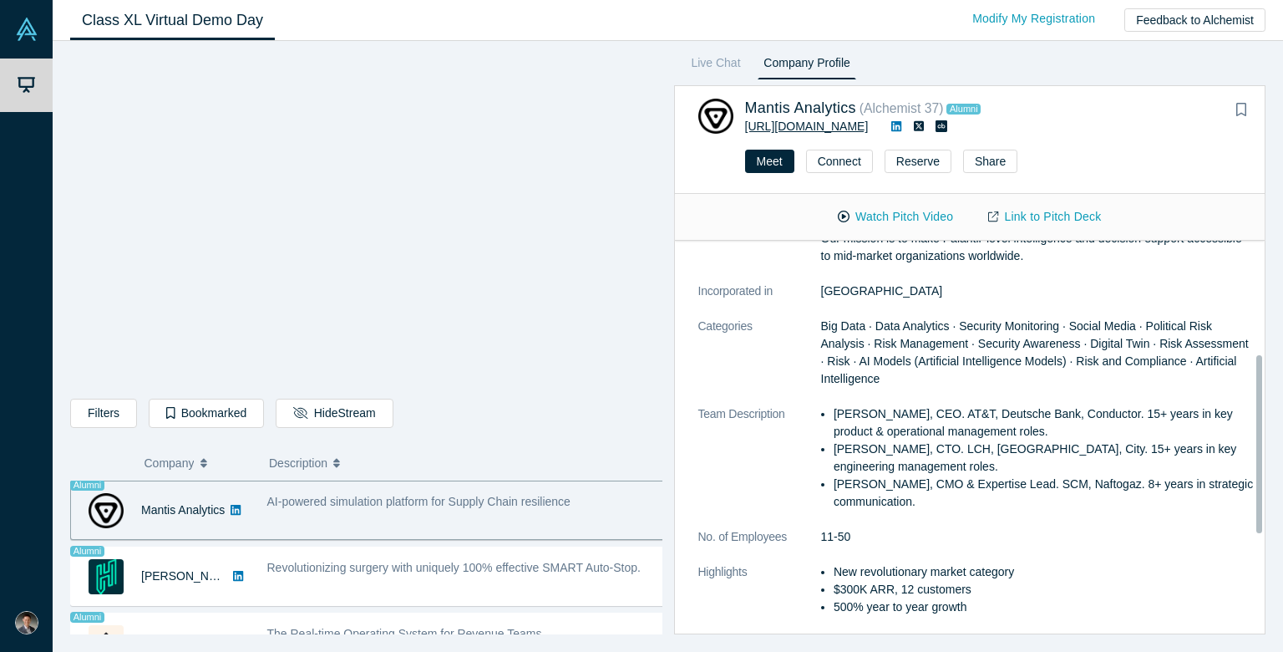
click at [857, 131] on link "[URL][DOMAIN_NAME]" at bounding box center [807, 125] width 124 height 13
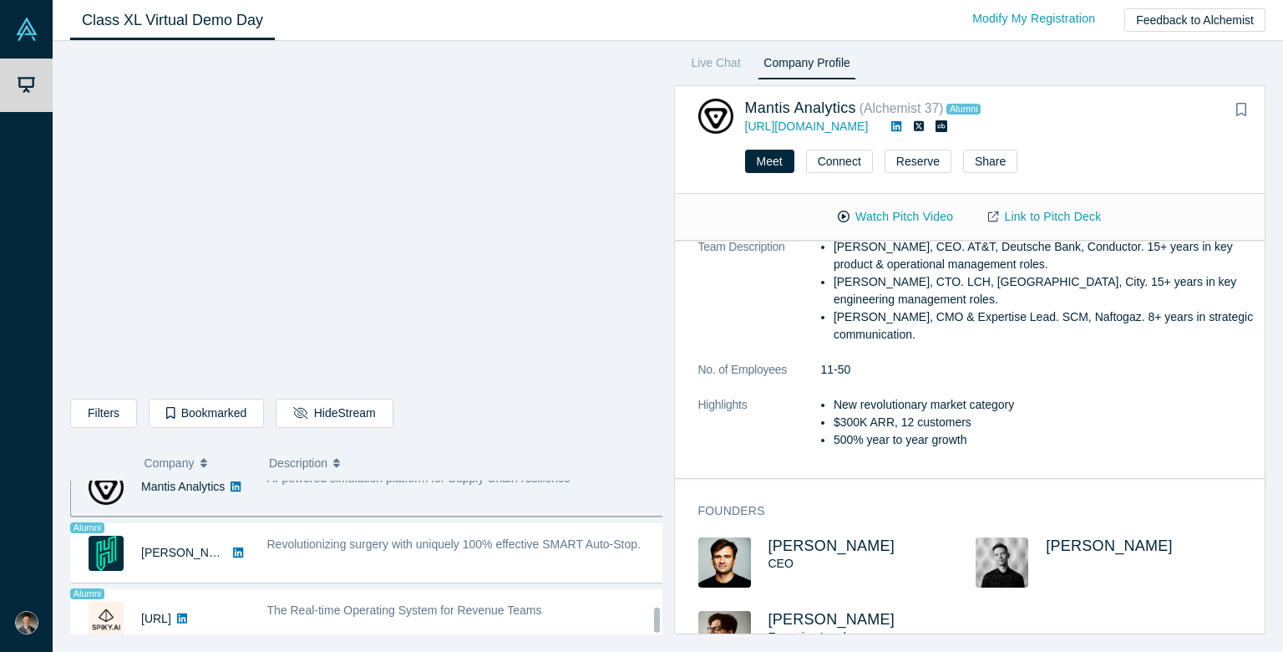
scroll to position [1430, 0]
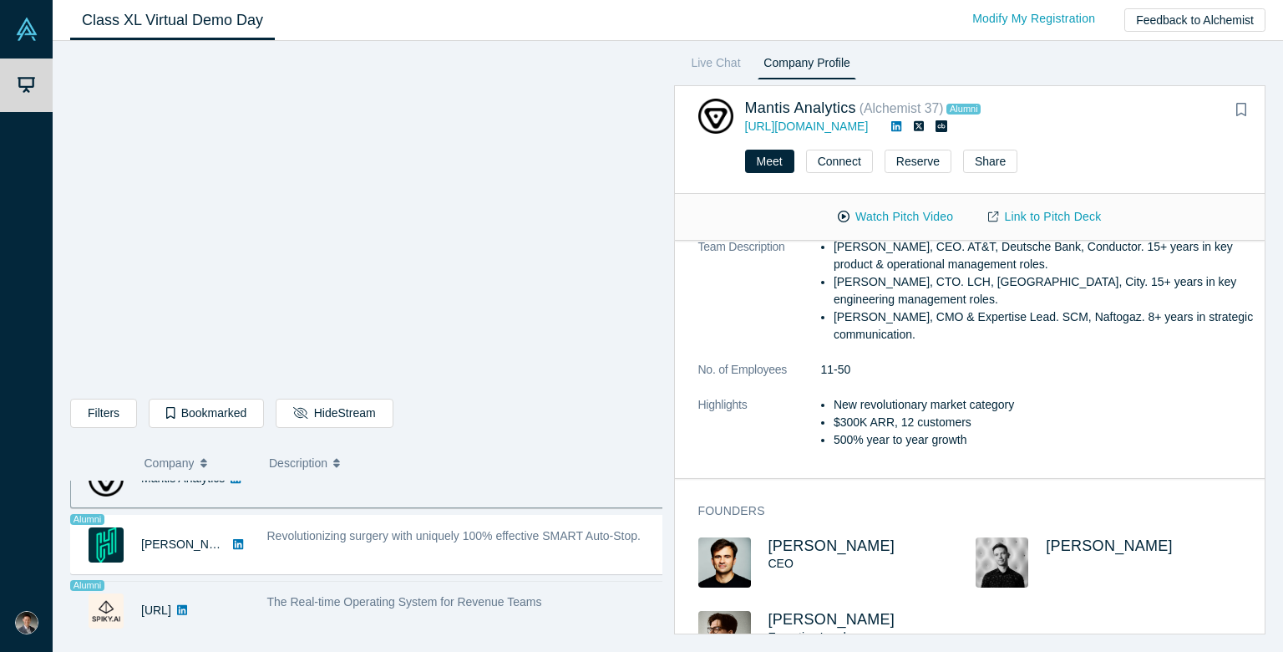
click at [454, 606] on div "The Real-time Operating System for Revenue Teams" at bounding box center [466, 610] width 416 height 53
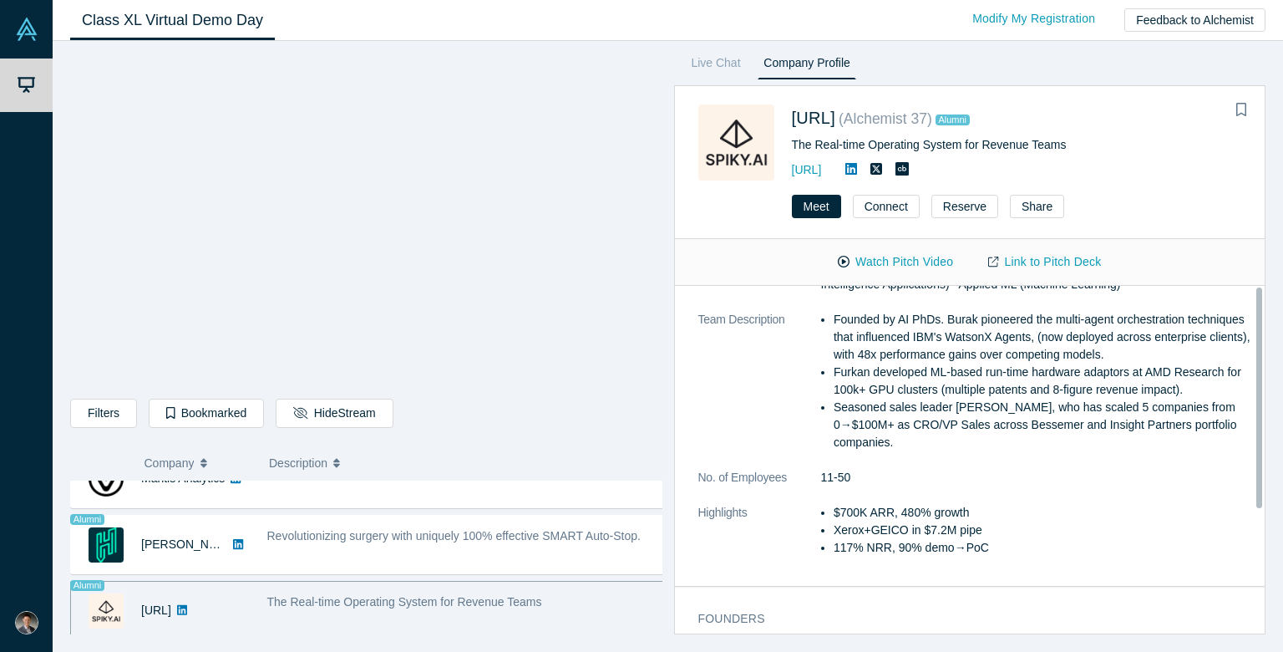
scroll to position [0, 0]
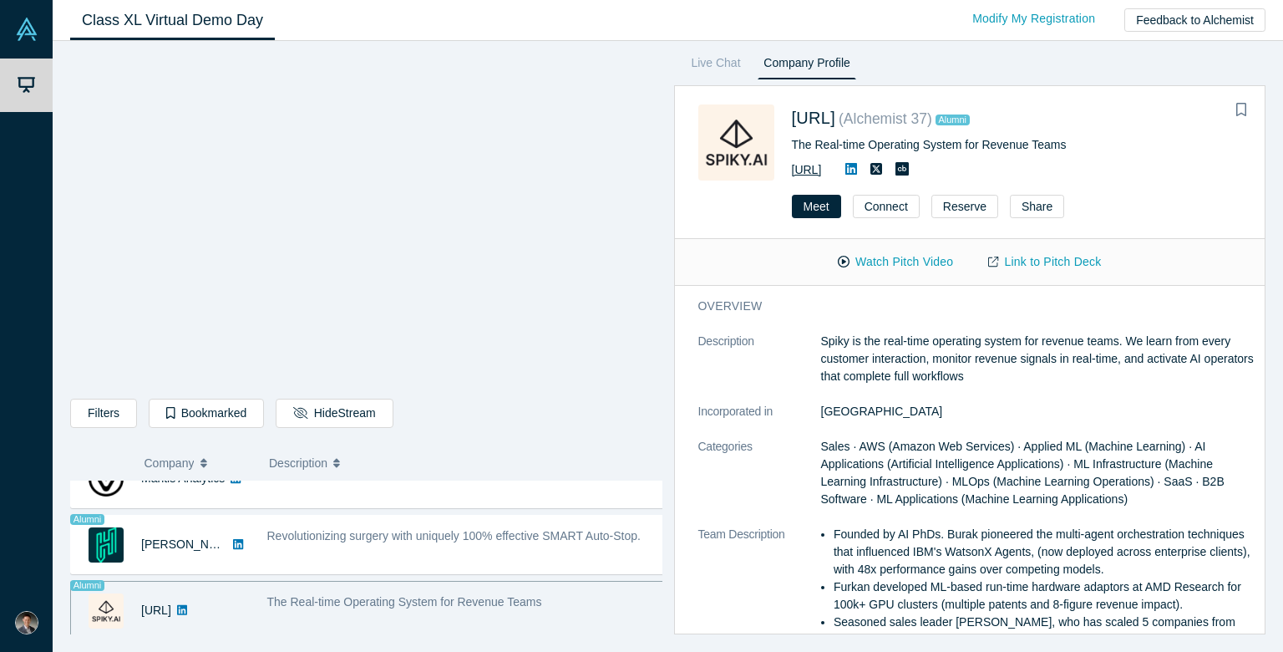
click at [822, 175] on link "[URL]" at bounding box center [807, 169] width 30 height 13
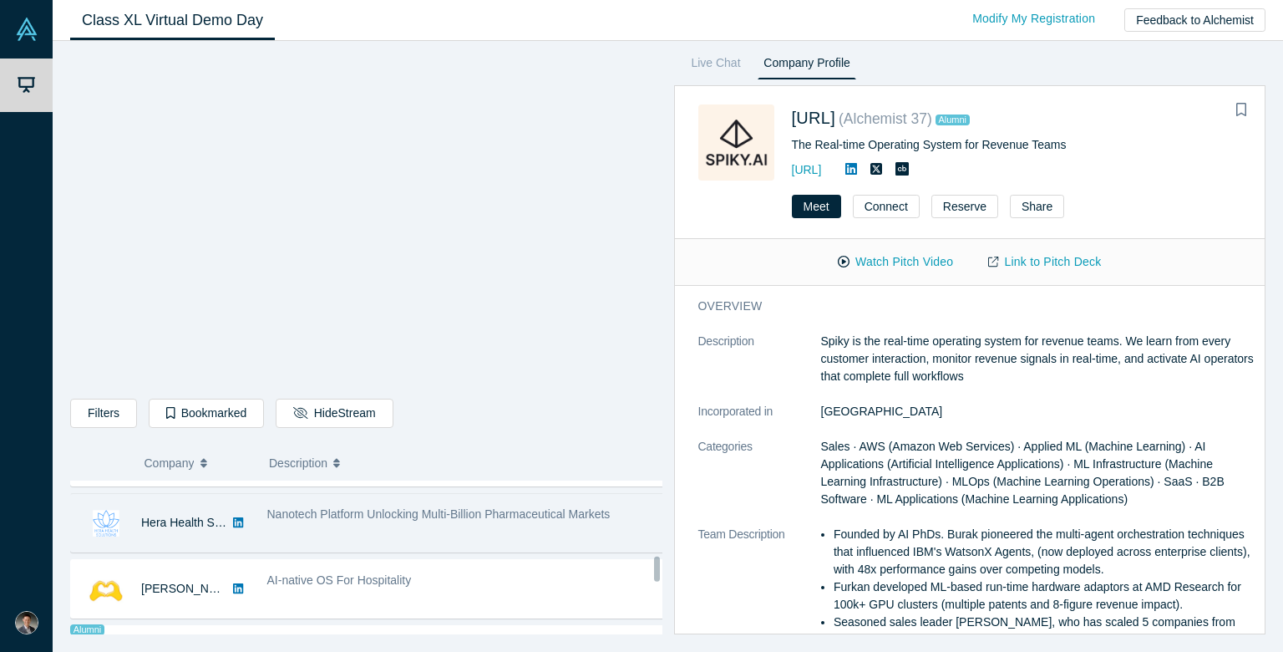
scroll to position [762, 0]
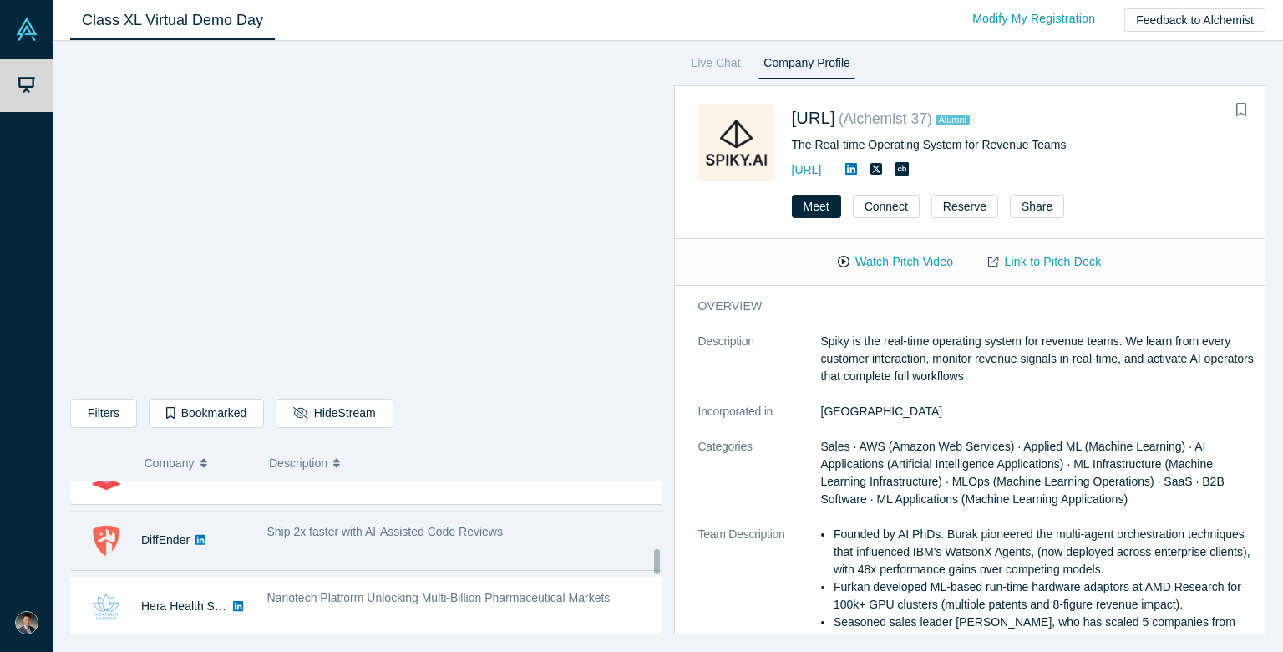
click at [453, 543] on div "Ship 2x faster with AI-Assisted Code Reviews" at bounding box center [466, 540] width 416 height 53
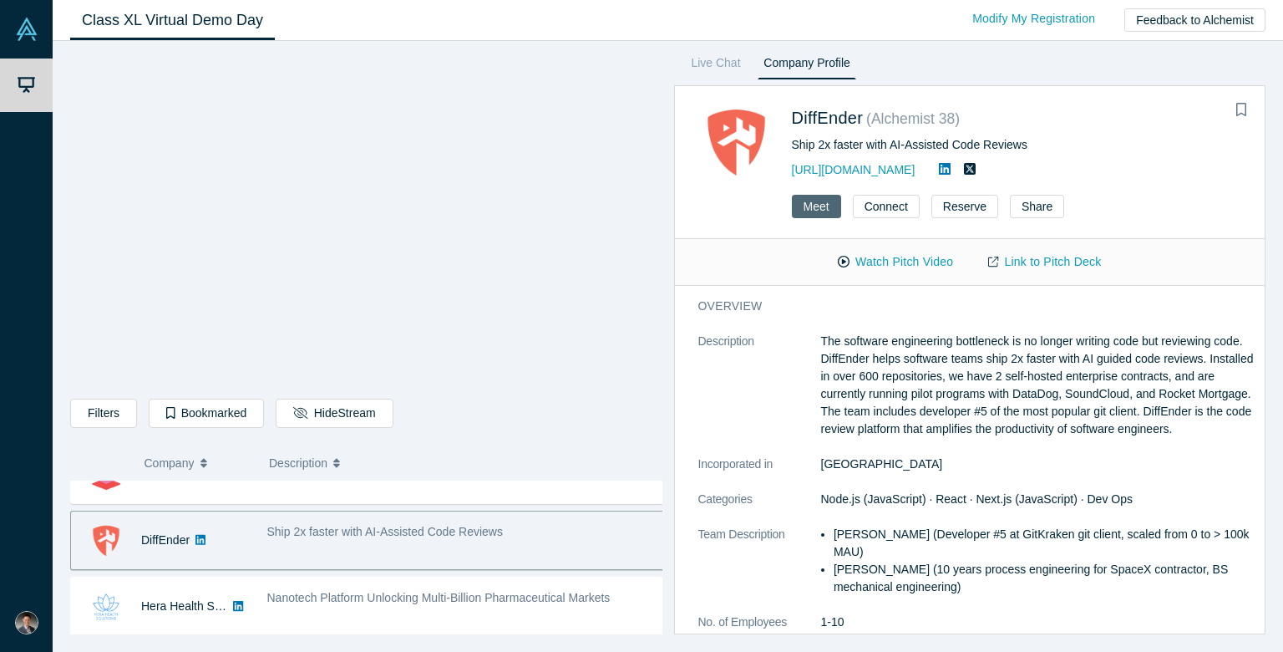
click at [824, 212] on button "Meet" at bounding box center [816, 206] width 49 height 23
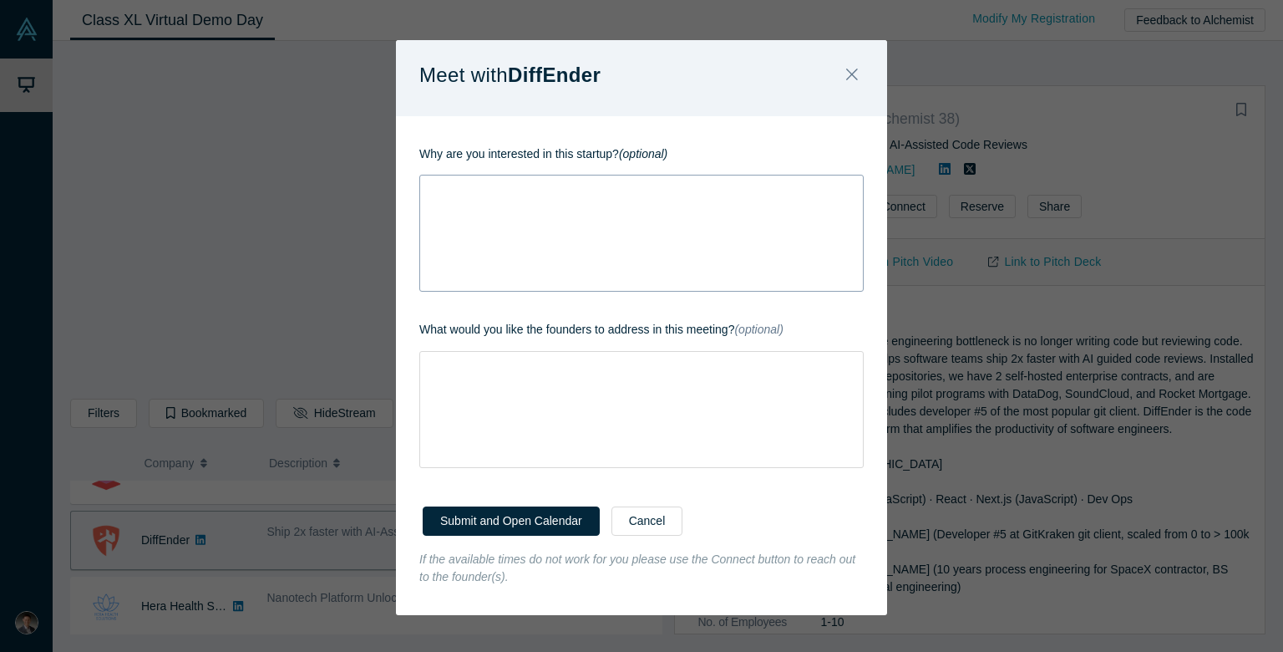
click at [645, 240] on div "rdw-wrapper" at bounding box center [641, 233] width 444 height 117
click at [645, 226] on div "rdw-wrapper" at bounding box center [641, 233] width 444 height 117
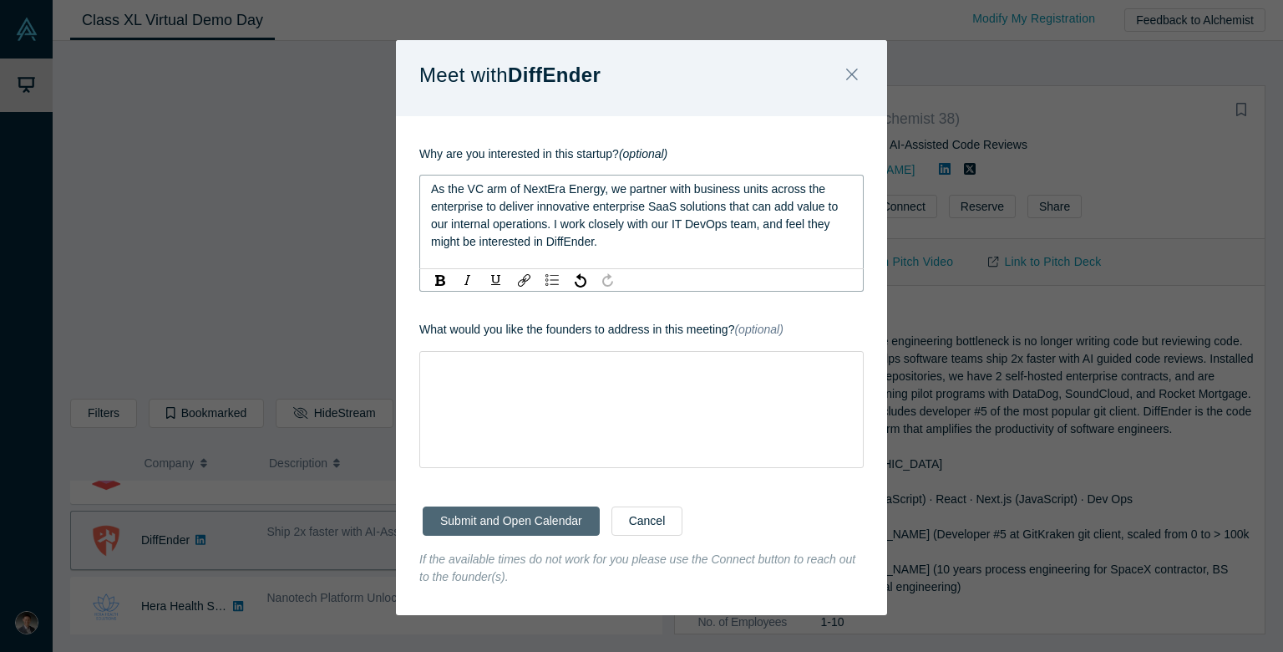
click at [559, 521] on button "Submit and Open Calendar" at bounding box center [511, 520] width 177 height 29
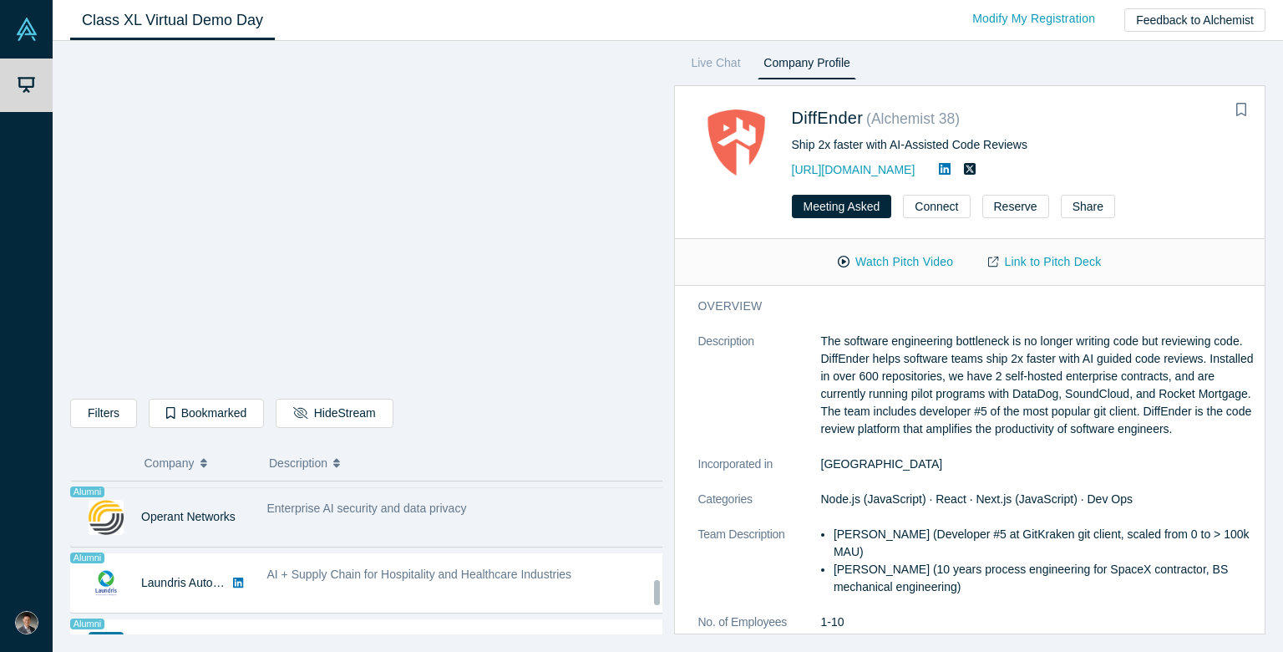
scroll to position [1086, 0]
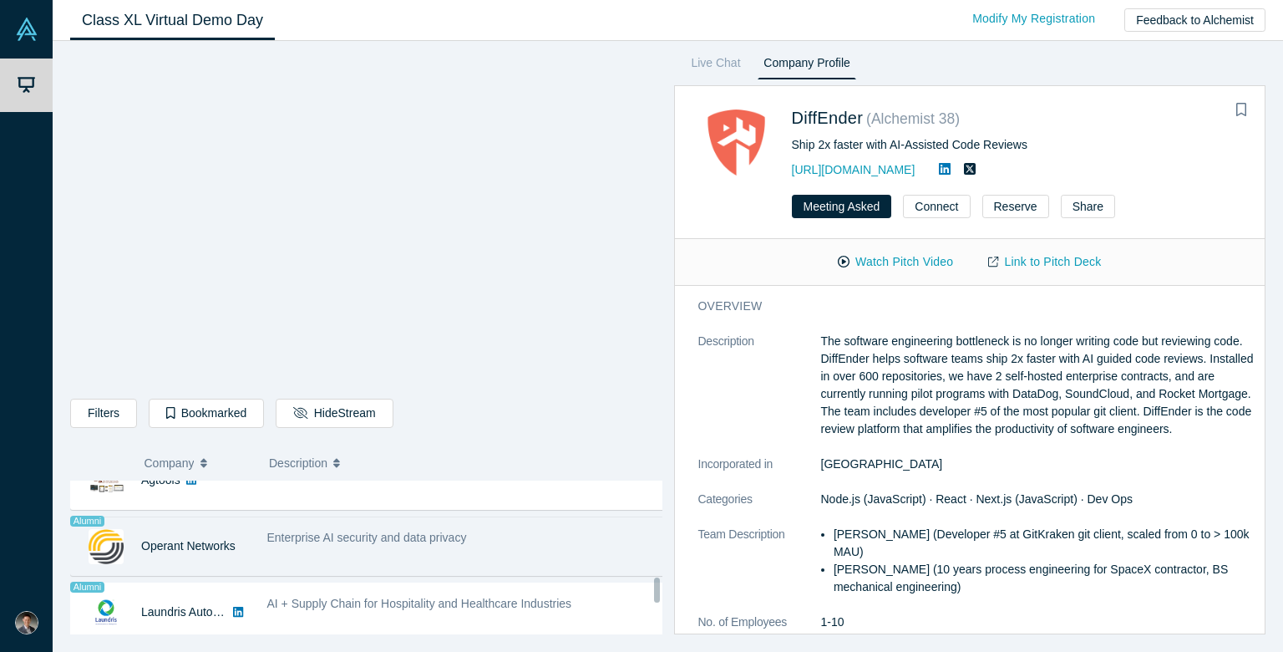
click at [429, 554] on div "Enterprise AI security and data privacy" at bounding box center [466, 546] width 416 height 53
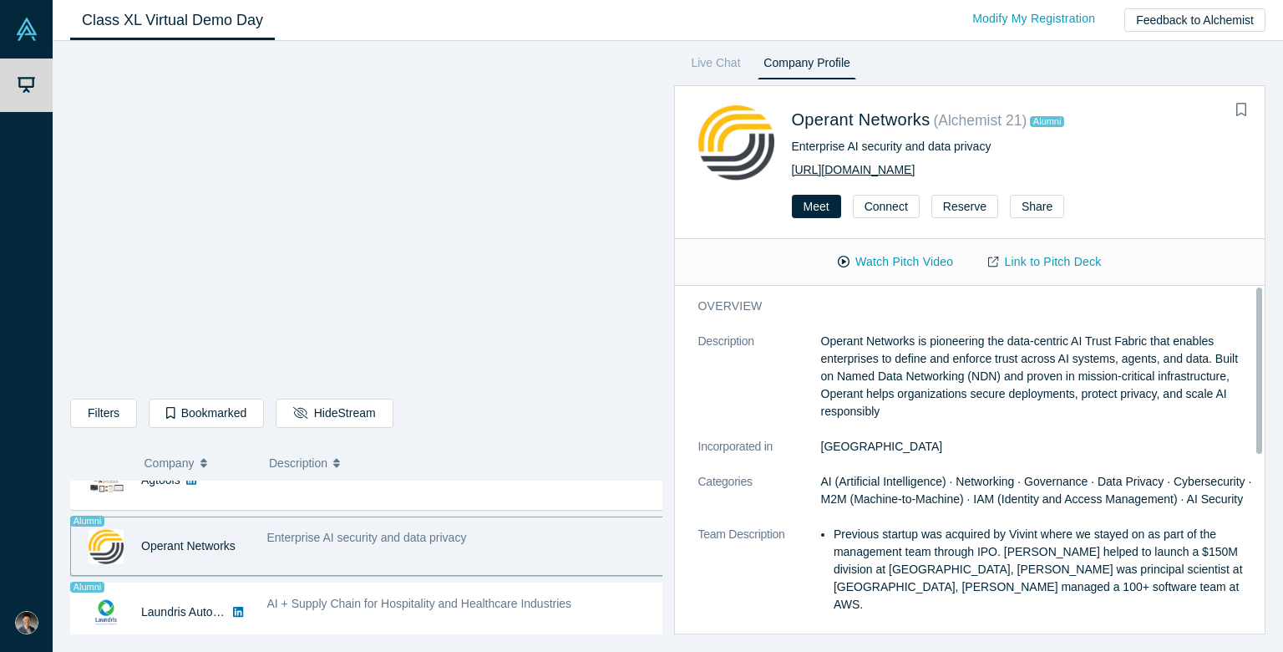
click at [890, 172] on link "[URL][DOMAIN_NAME]" at bounding box center [854, 169] width 124 height 13
click at [1041, 393] on p "Operant Networks is pioneering the data-centric AI Trust Fabric that enables en…" at bounding box center [1038, 377] width 434 height 88
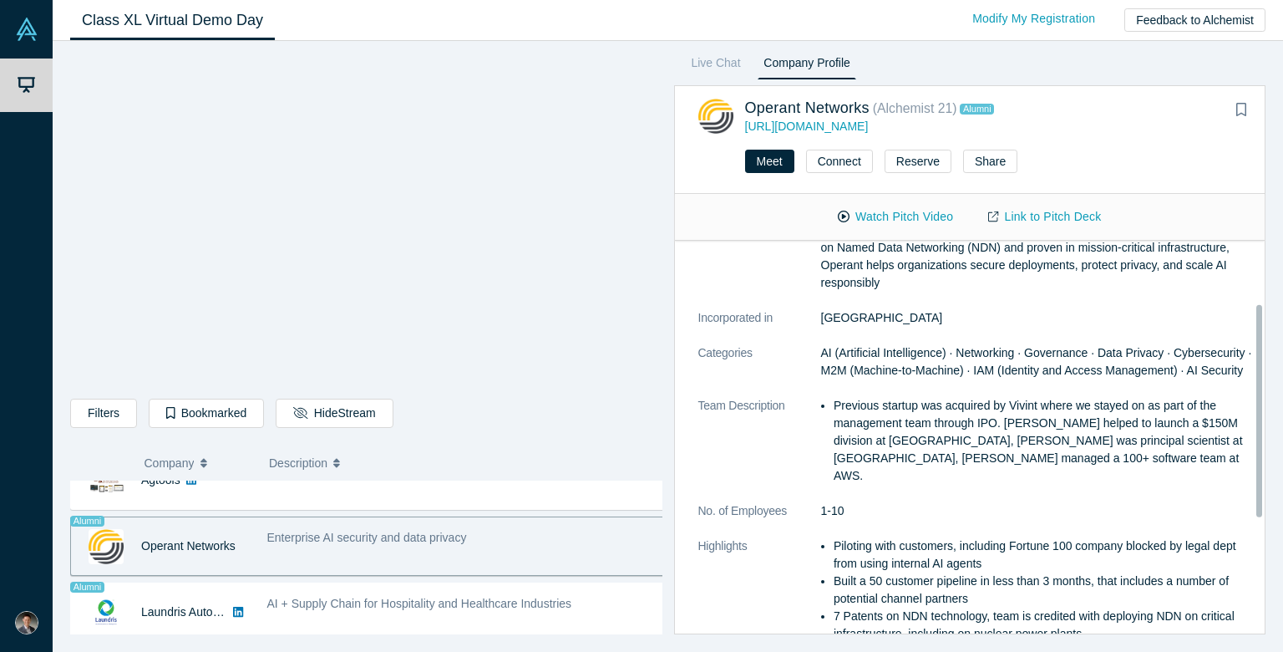
scroll to position [167, 0]
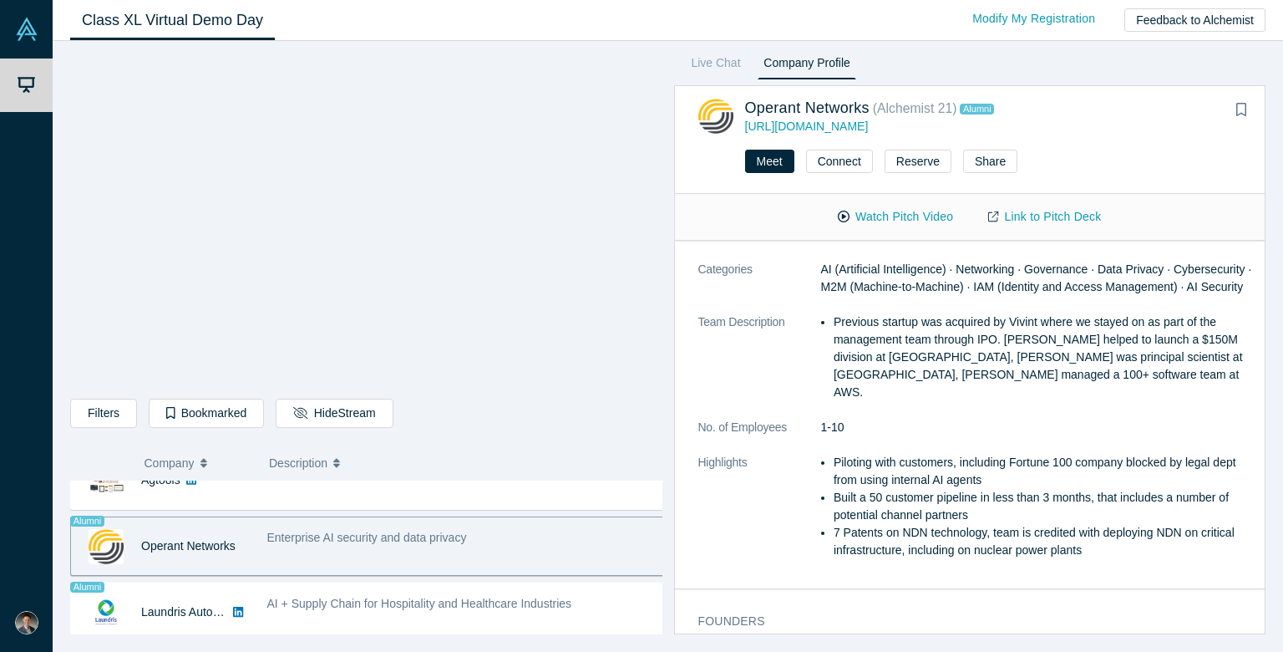
click at [986, 372] on li "Previous startup was acquired by Vivint where we stayed on as part of the manag…" at bounding box center [1044, 357] width 420 height 88
click at [1047, 354] on li "Previous startup was acquired by Vivint where we stayed on as part of the manag…" at bounding box center [1044, 357] width 420 height 88
click at [947, 349] on li "Previous startup was acquired by Vivint where we stayed on as part of the manag…" at bounding box center [1044, 357] width 420 height 88
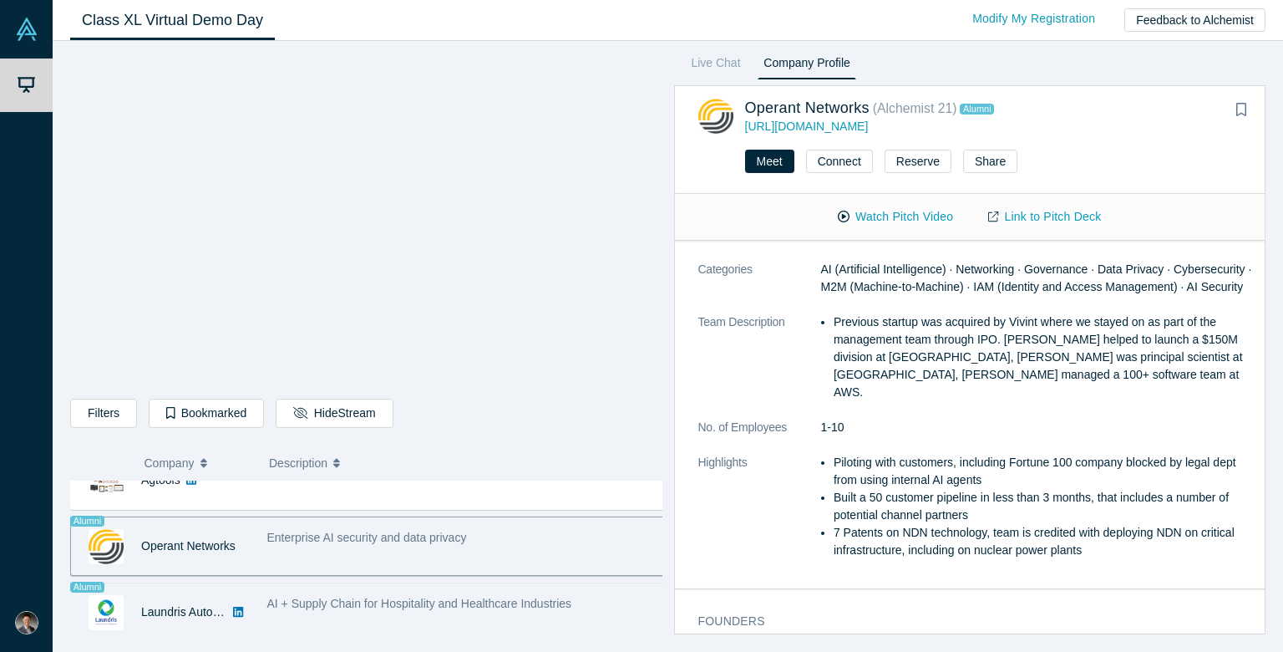
click at [434, 613] on div "AI + Supply Chain for Hospitality and Healthcare Industries" at bounding box center [466, 612] width 416 height 53
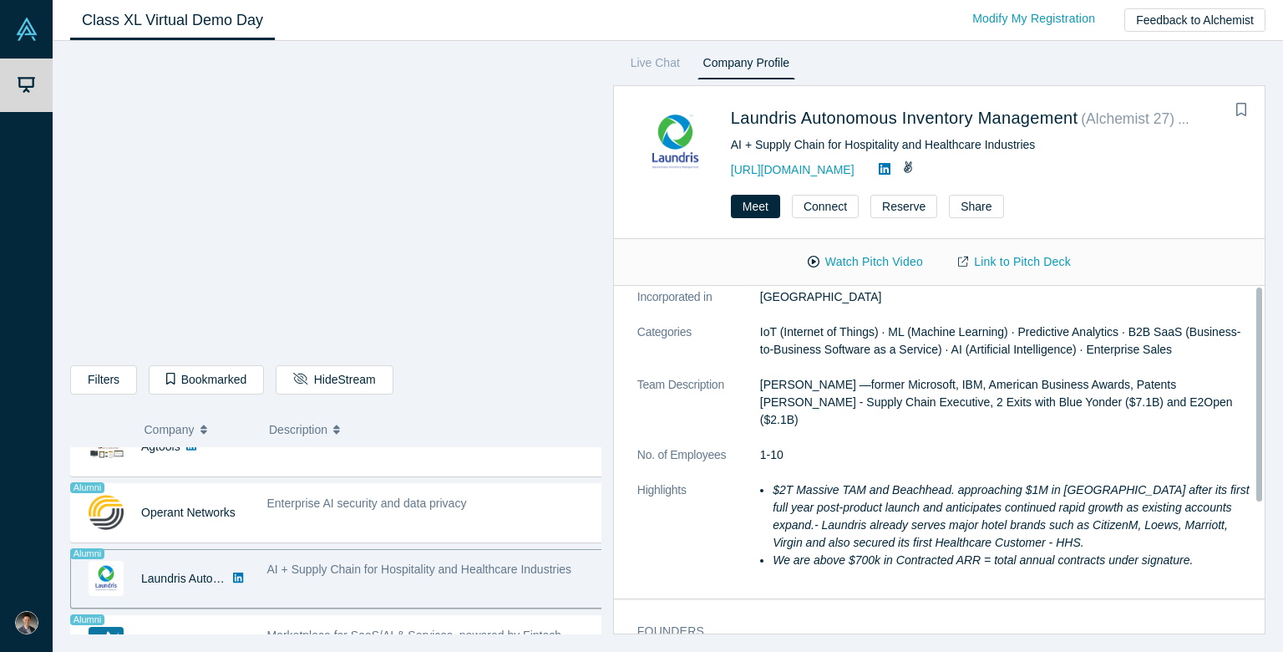
scroll to position [0, 0]
